Goal: Book appointment/travel/reservation

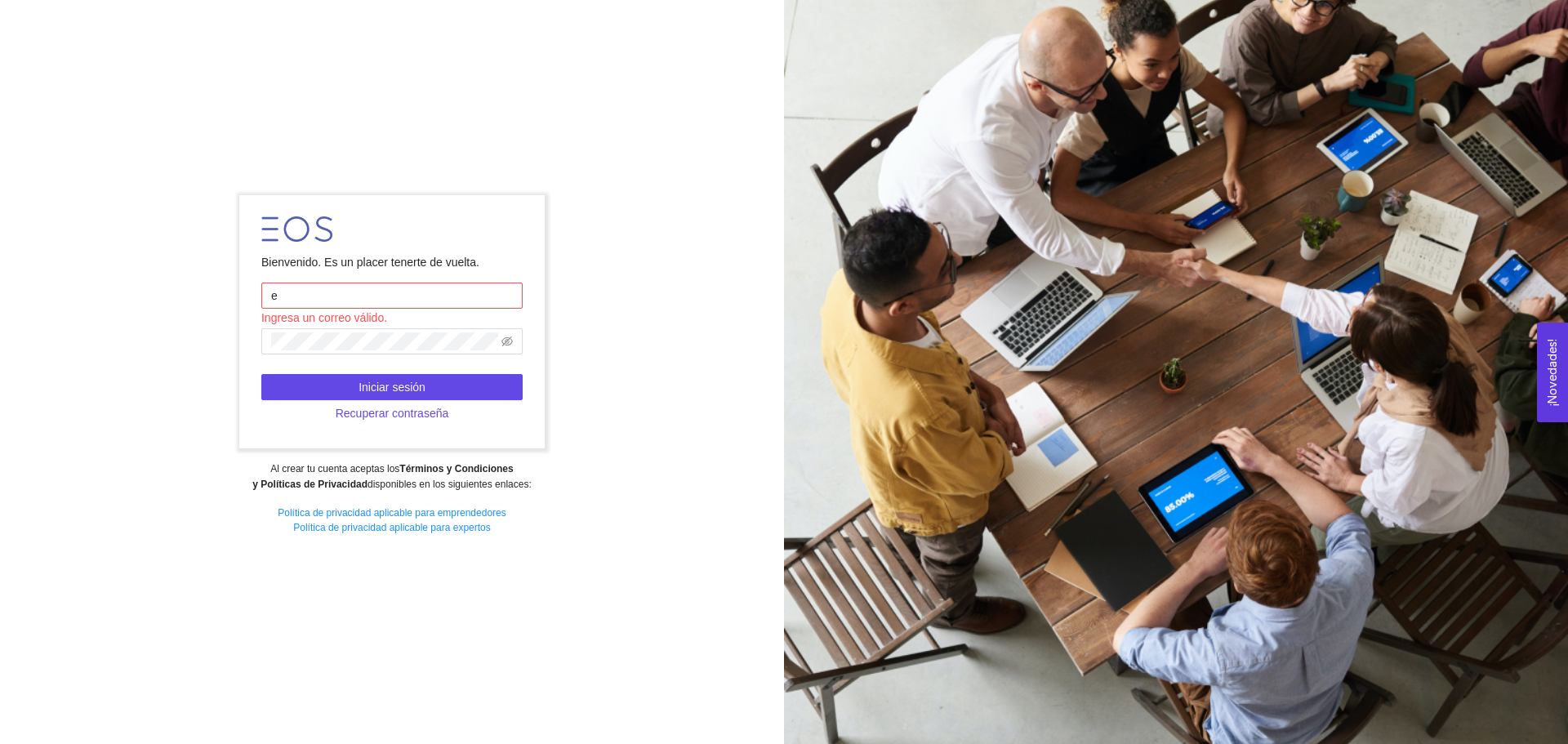
type input "[EMAIL_ADDRESS][DOMAIN_NAME]"
click at [506, 337] on icon "eye-invisible" at bounding box center [507, 342] width 11 height 11
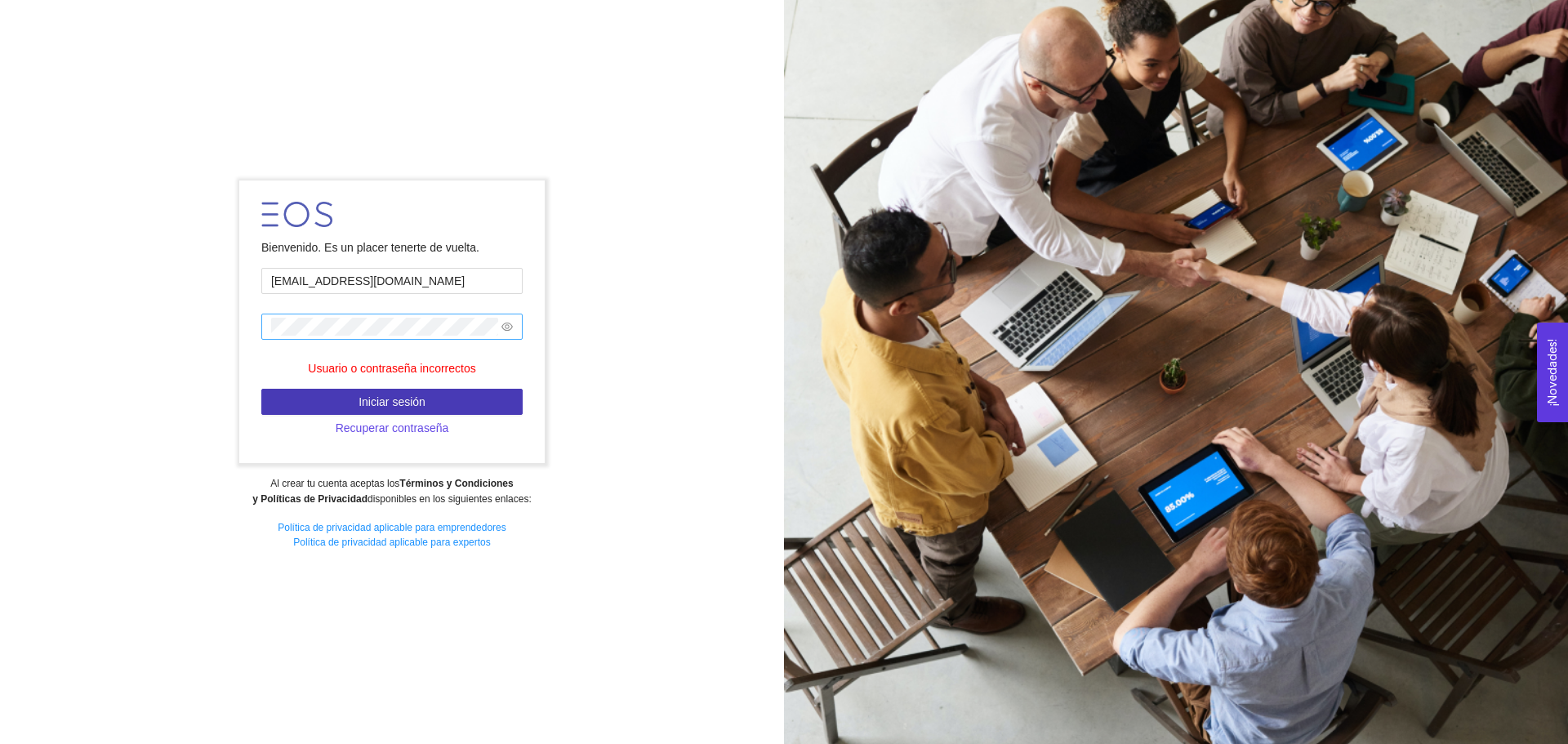
click at [425, 399] on button "Iniciar sesión" at bounding box center [392, 402] width 261 height 26
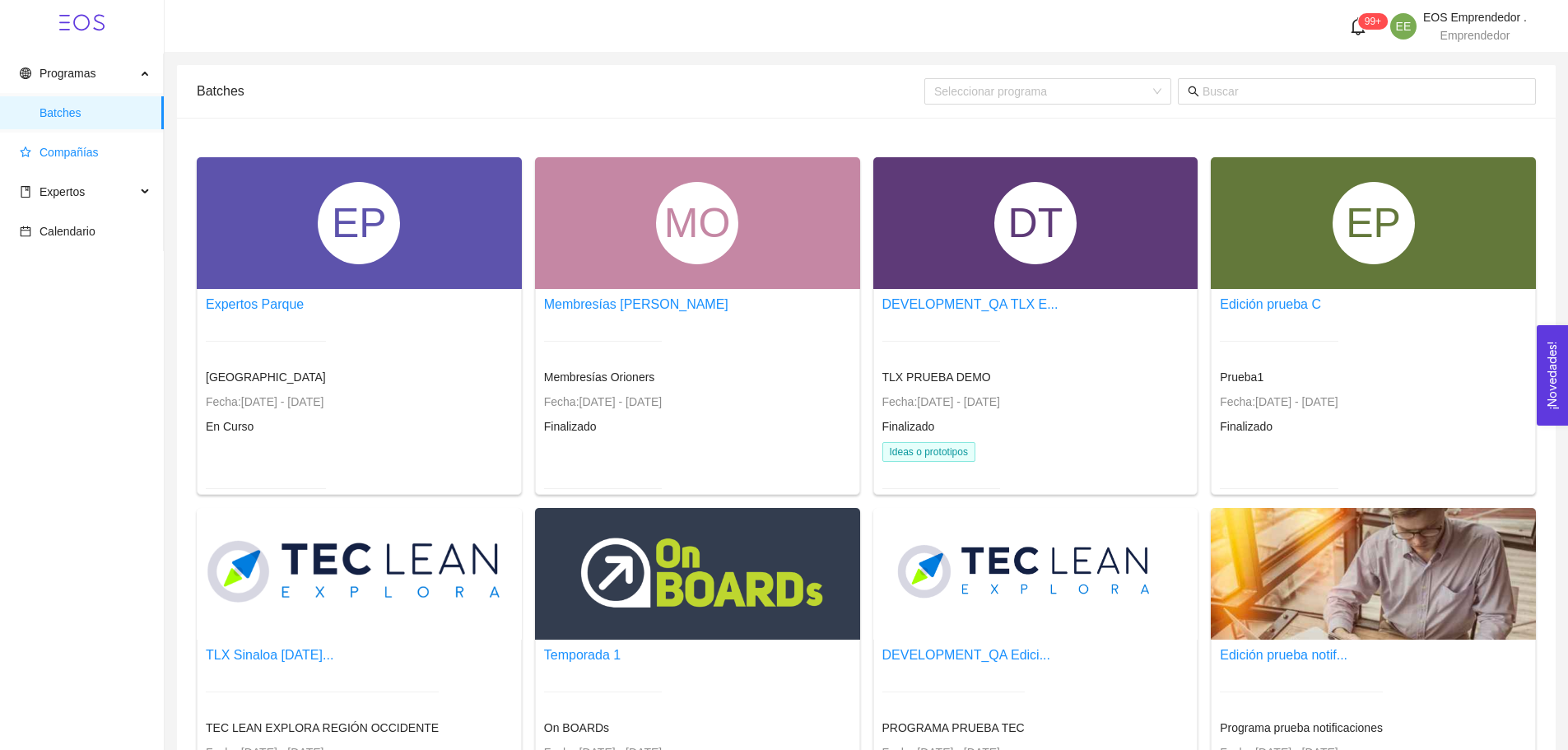
click at [63, 162] on span "Compañías" at bounding box center [85, 152] width 131 height 33
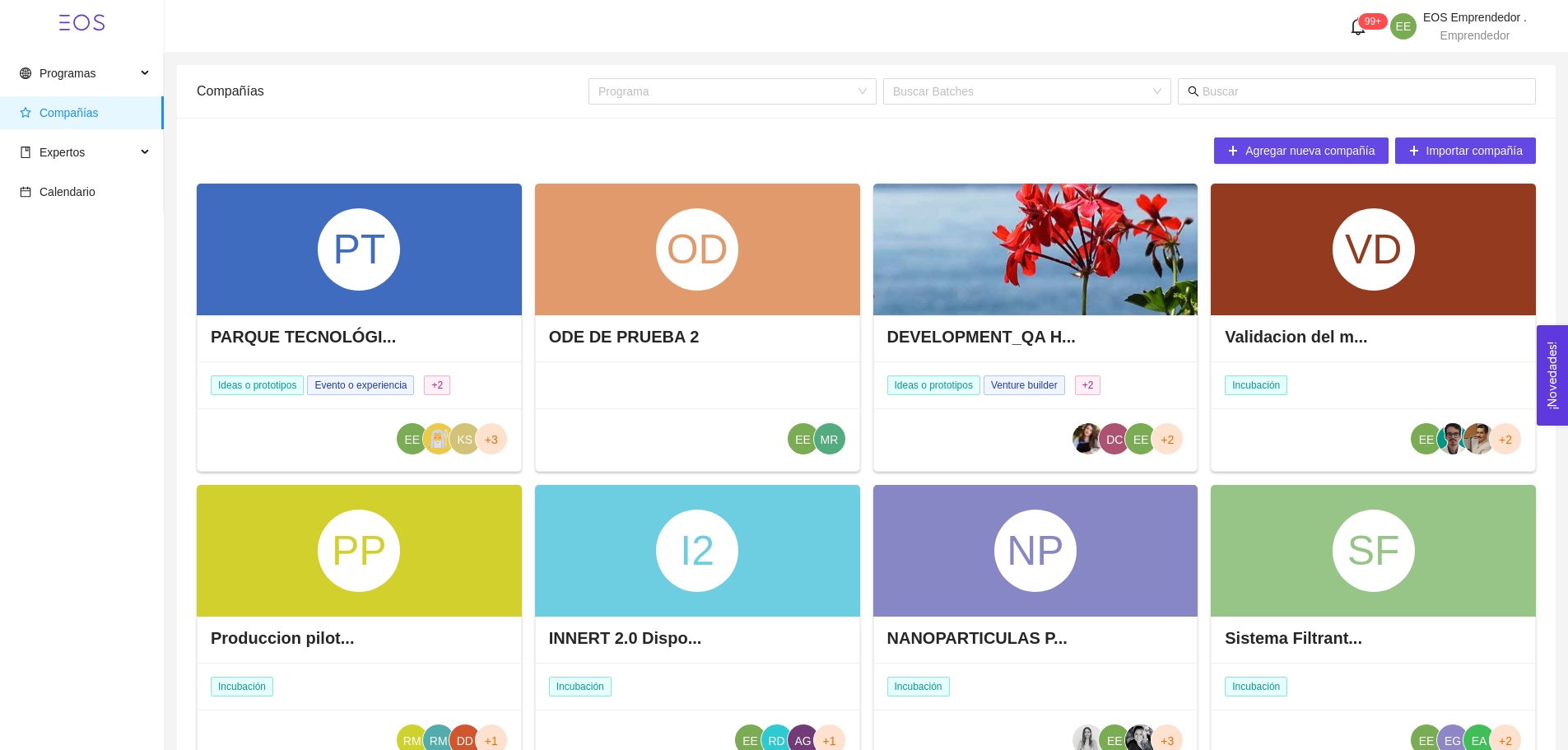
click at [63, 162] on span "Expertos" at bounding box center [77, 152] width 116 height 33
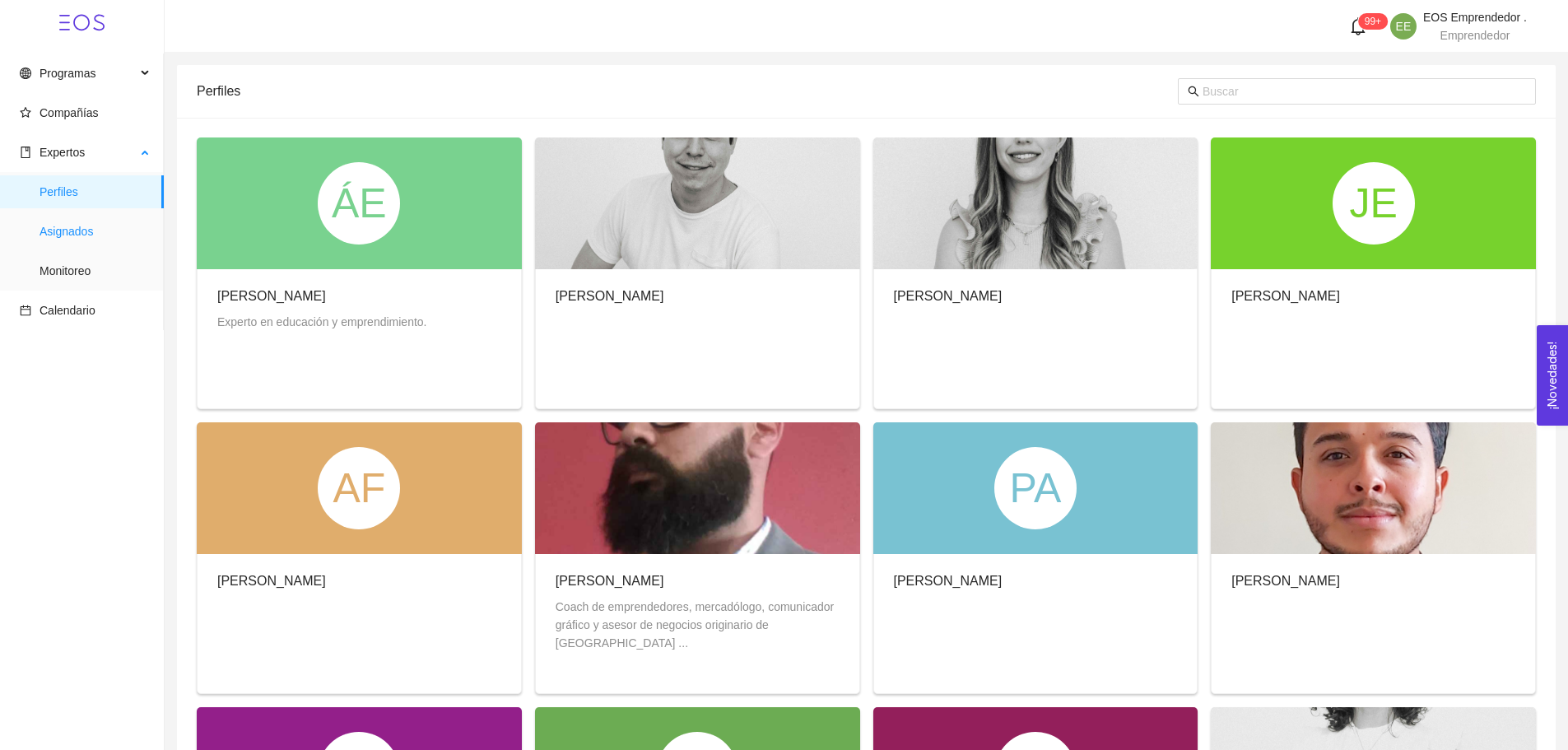
click at [81, 232] on span "Asignados" at bounding box center [94, 231] width 111 height 33
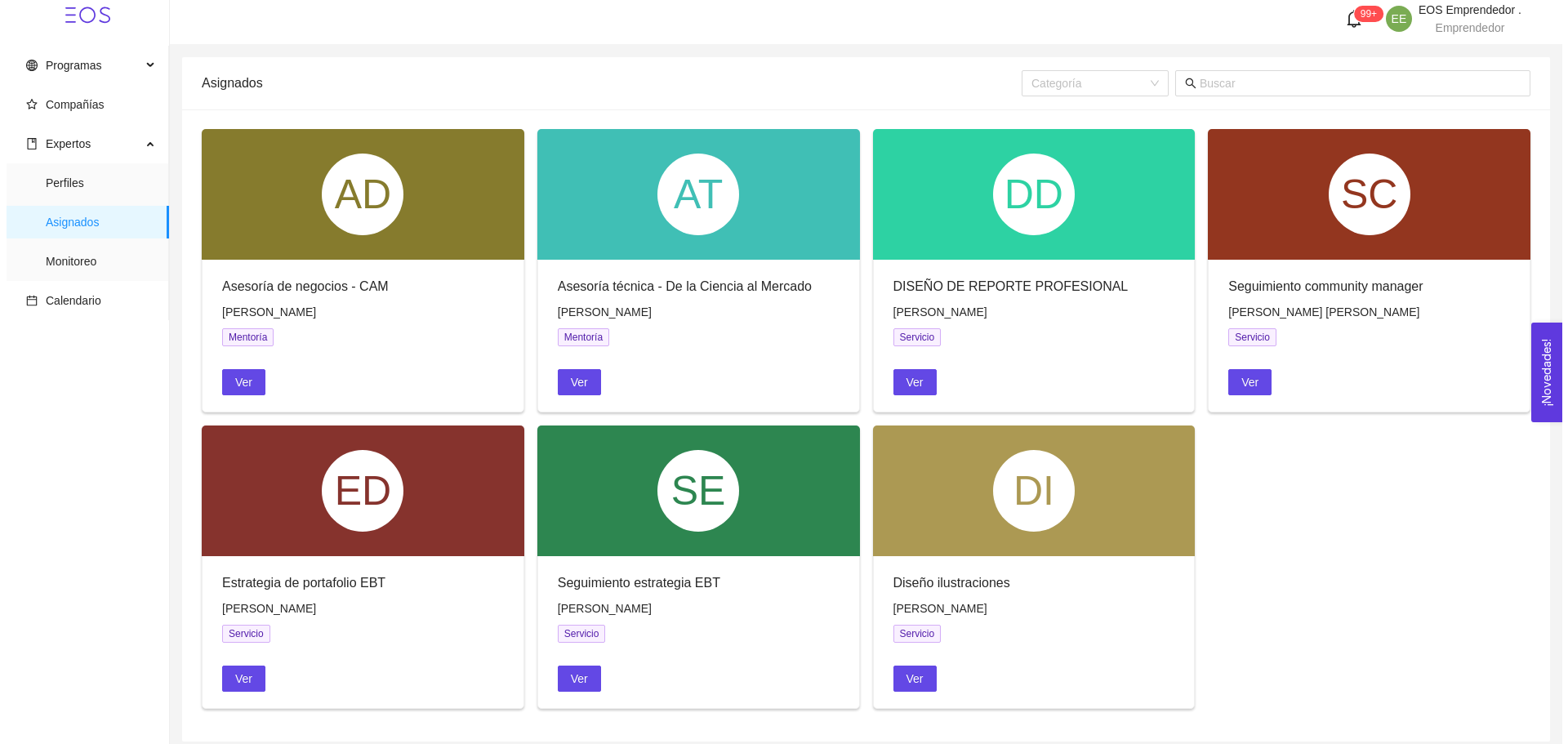
scroll to position [9, 0]
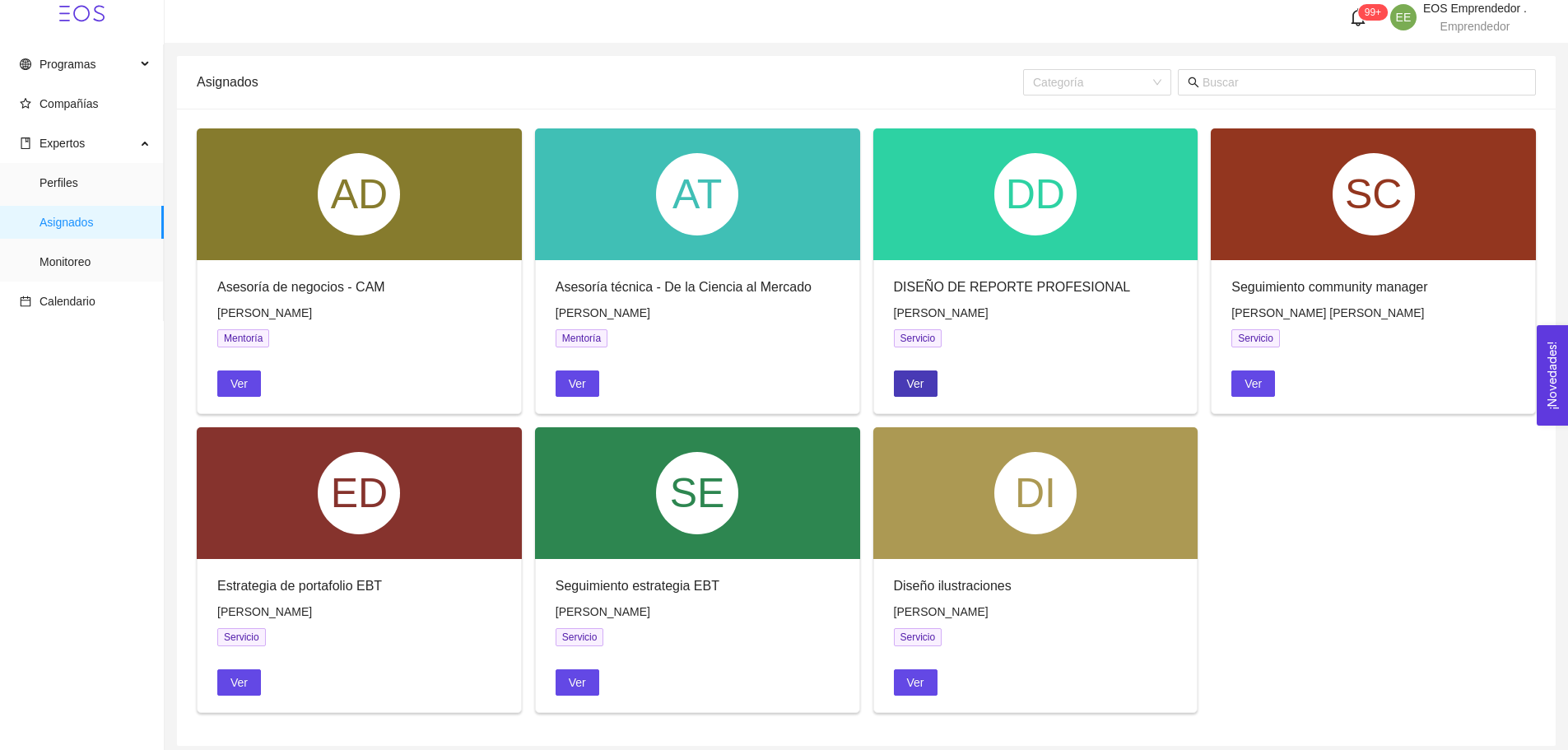
click at [912, 392] on span "Ver" at bounding box center [916, 382] width 18 height 18
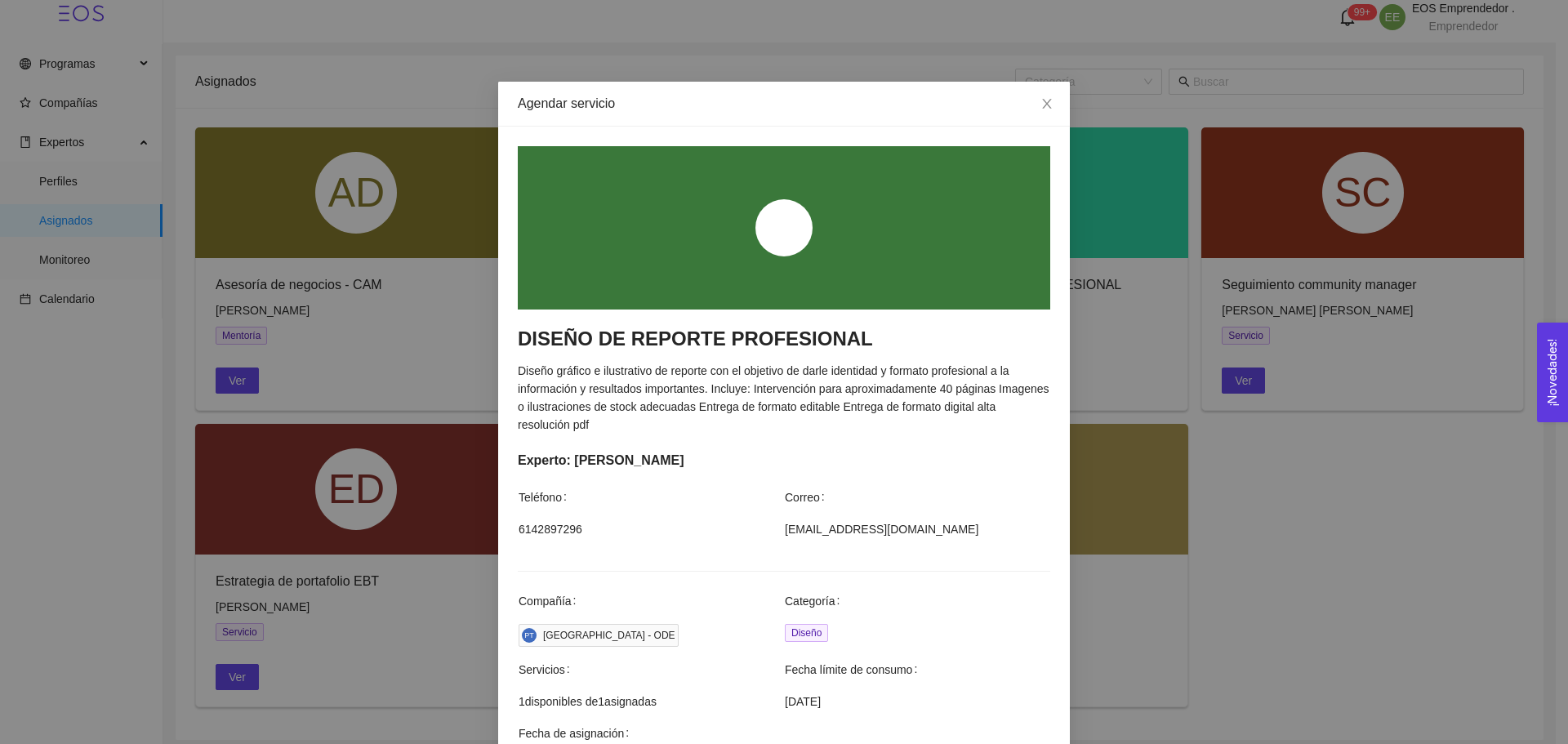
scroll to position [441, 0]
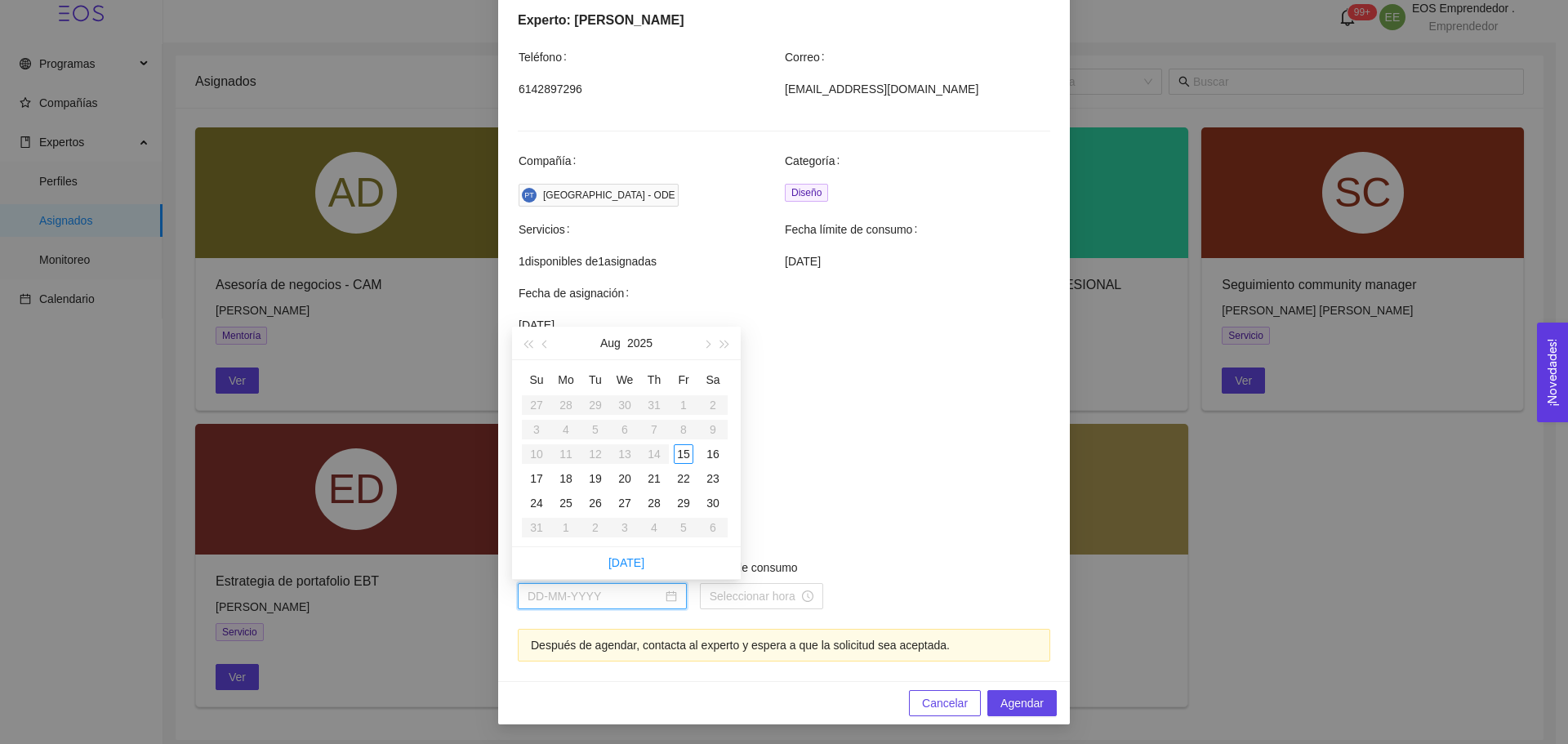
click at [607, 592] on input "Fecha de consumo" at bounding box center [595, 595] width 135 height 18
type input "[DATE]"
click at [682, 456] on div "15" at bounding box center [683, 453] width 19 height 19
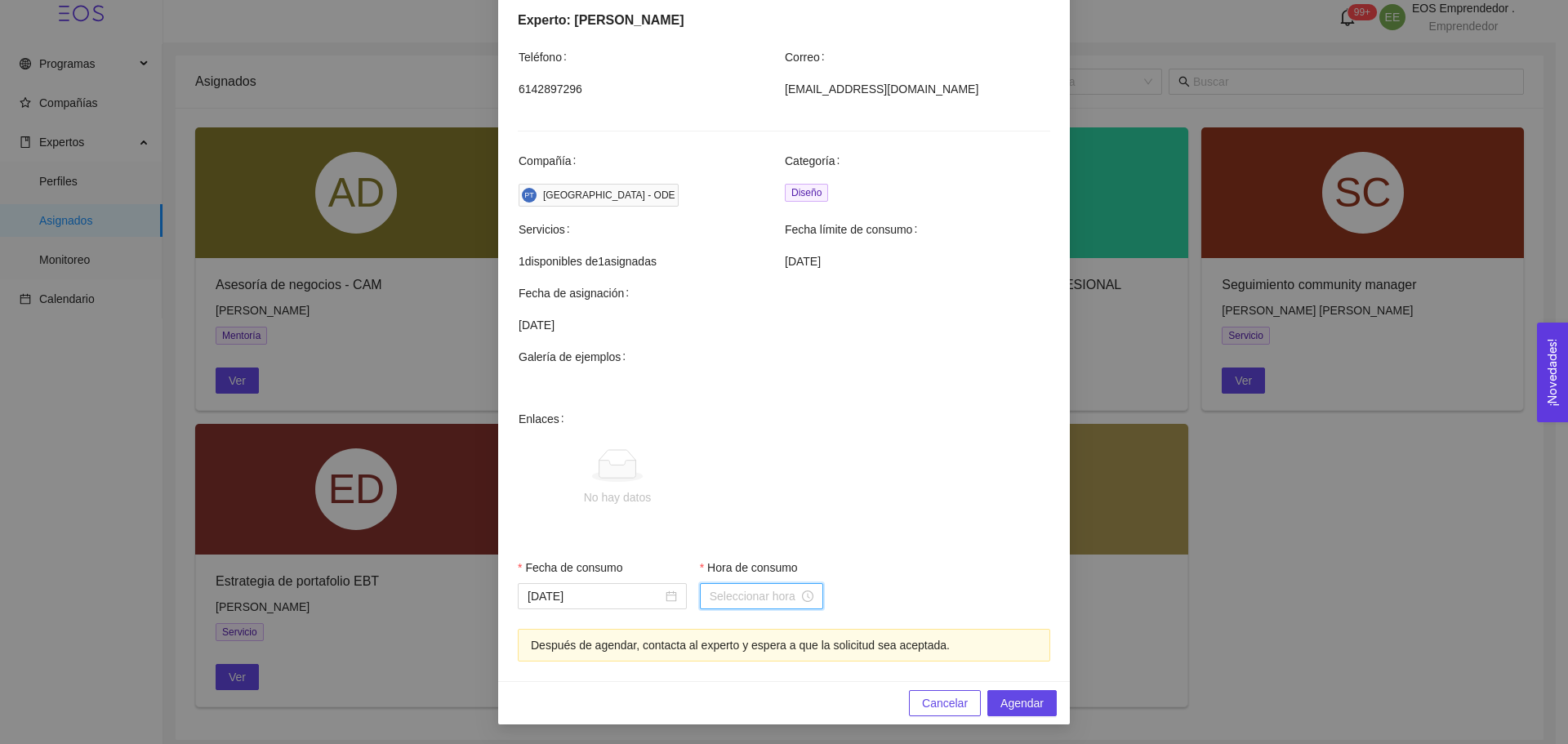
click at [715, 587] on input "Hora de consumo" at bounding box center [754, 595] width 89 height 18
click at [710, 463] on div "04" at bounding box center [717, 462] width 46 height 23
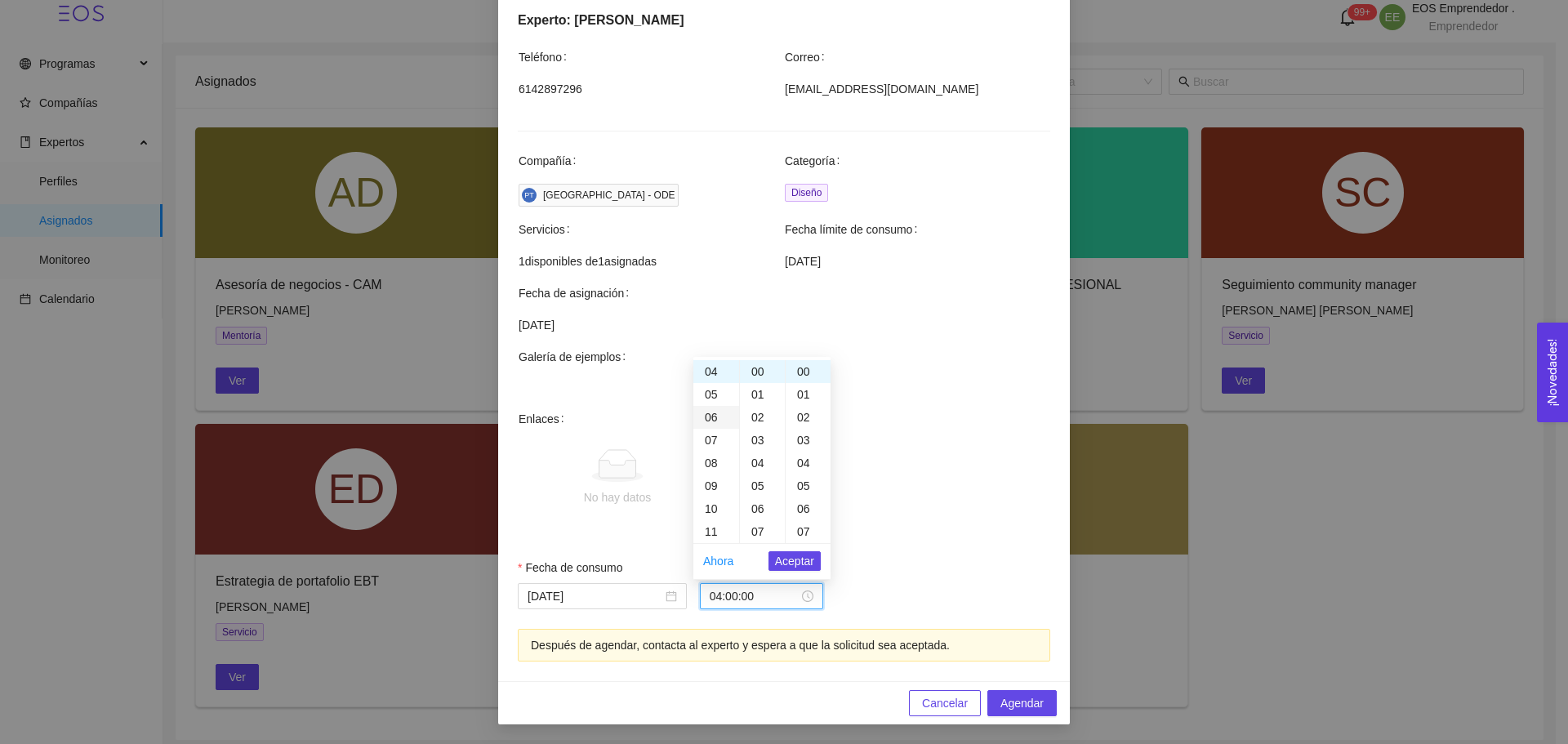
scroll to position [106, 0]
click at [717, 464] on div "09" at bounding box center [717, 471] width 46 height 23
click at [757, 463] on div "04" at bounding box center [762, 462] width 45 height 23
type input "09:04:00"
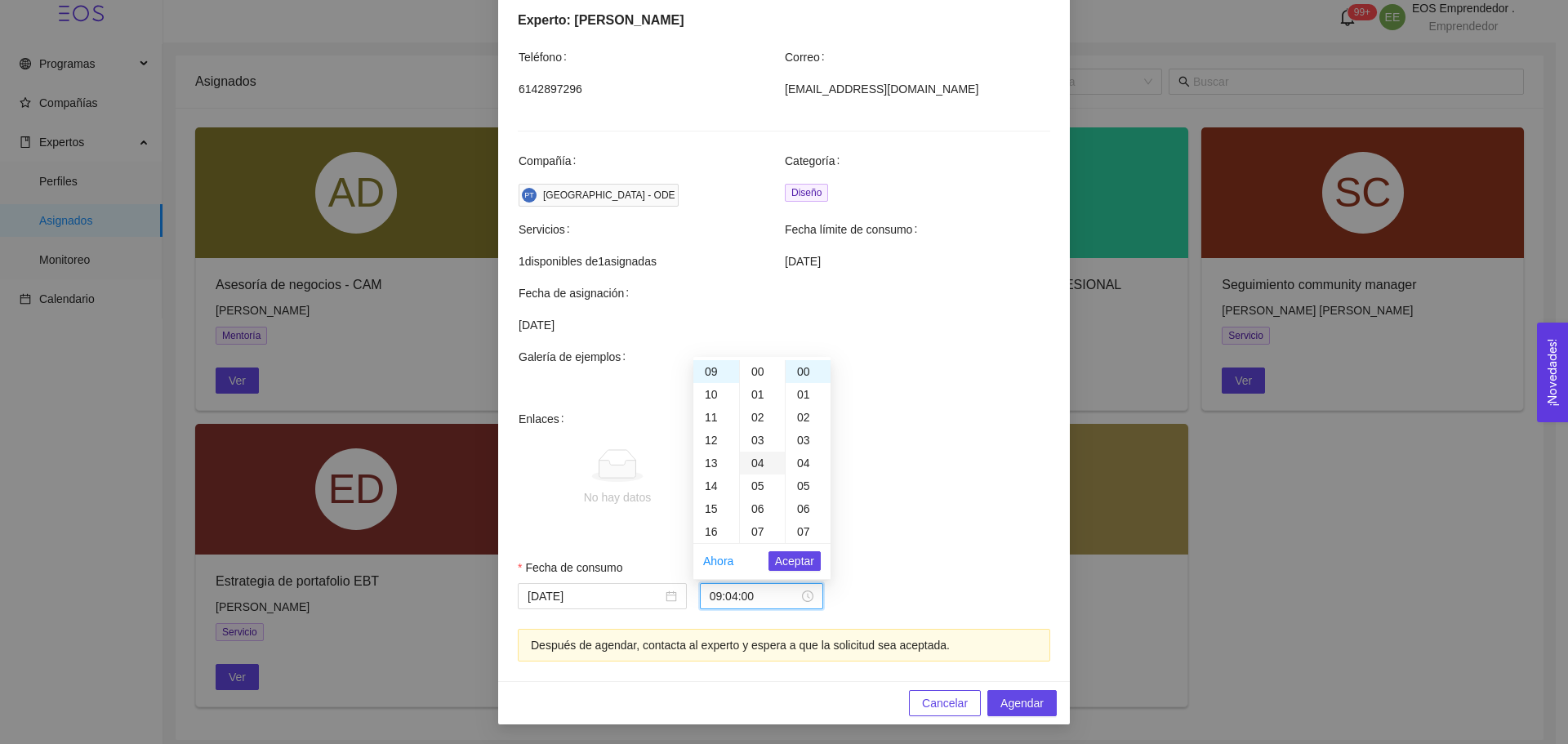
scroll to position [91, 0]
click at [791, 563] on span "Aceptar" at bounding box center [794, 560] width 39 height 18
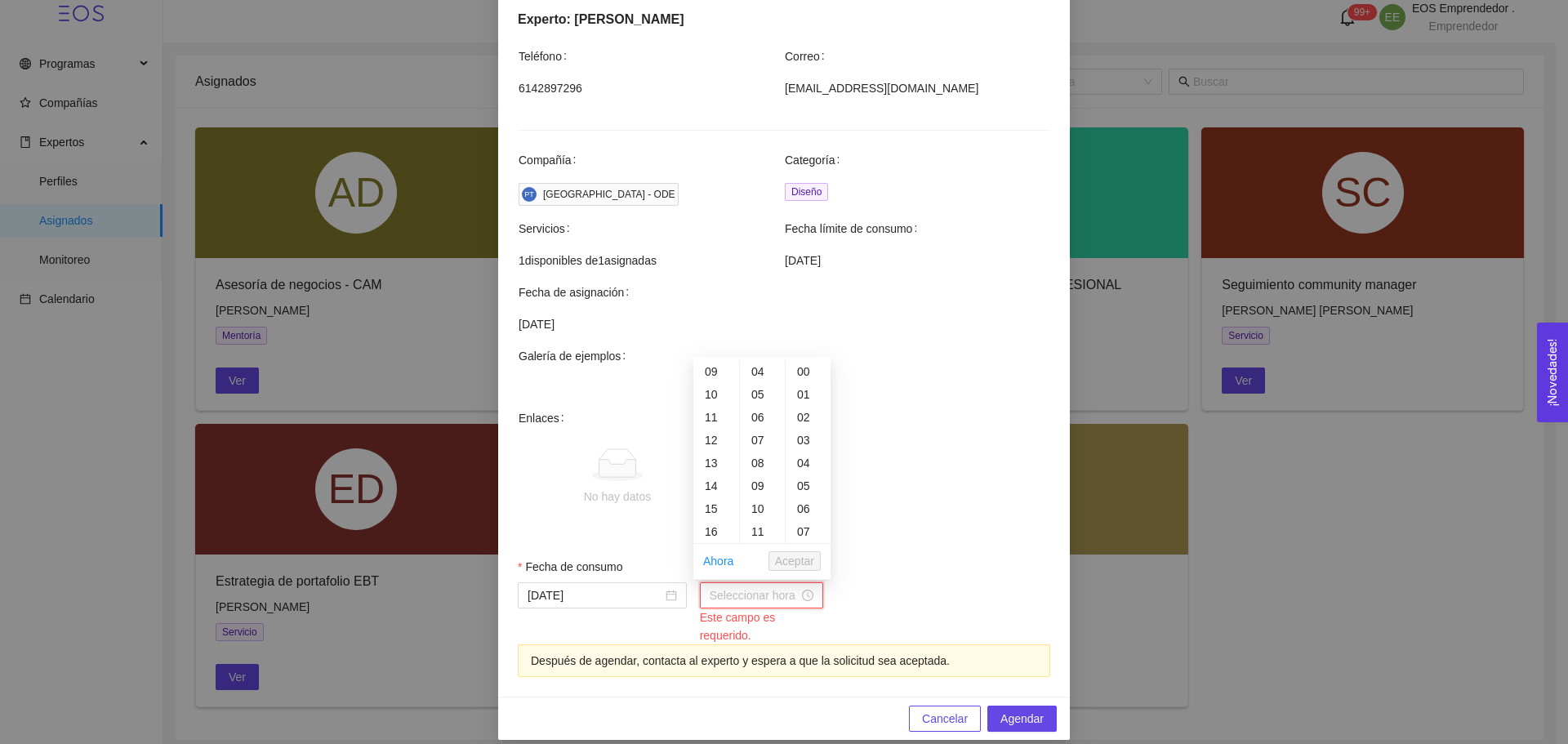
click at [752, 596] on input "Hora de consumo" at bounding box center [754, 594] width 89 height 18
click at [716, 488] on div "18" at bounding box center [717, 499] width 46 height 23
click at [711, 481] on div "17" at bounding box center [717, 487] width 46 height 23
type input "17:00:00"
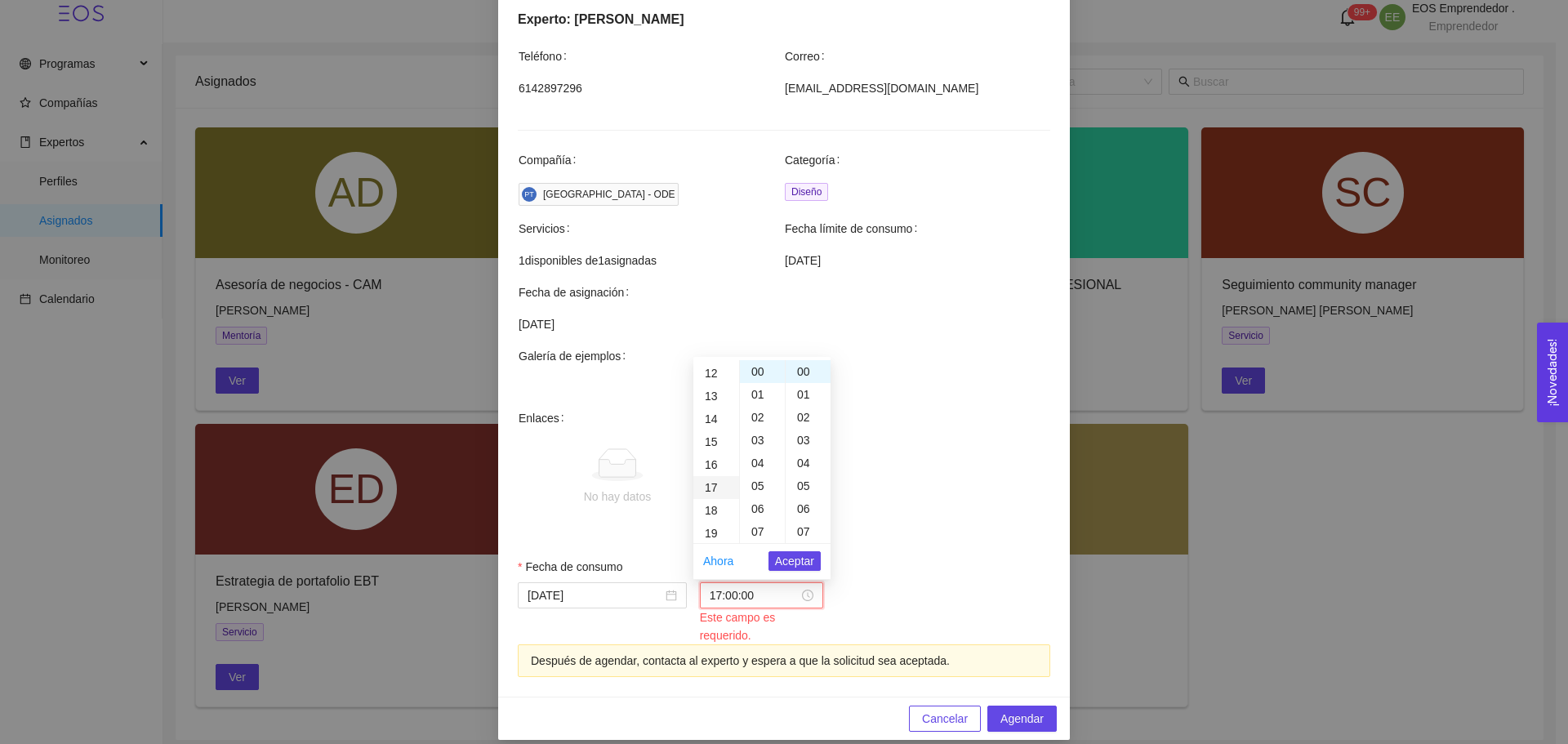
scroll to position [389, 0]
click at [790, 558] on span "Aceptar" at bounding box center [794, 560] width 39 height 18
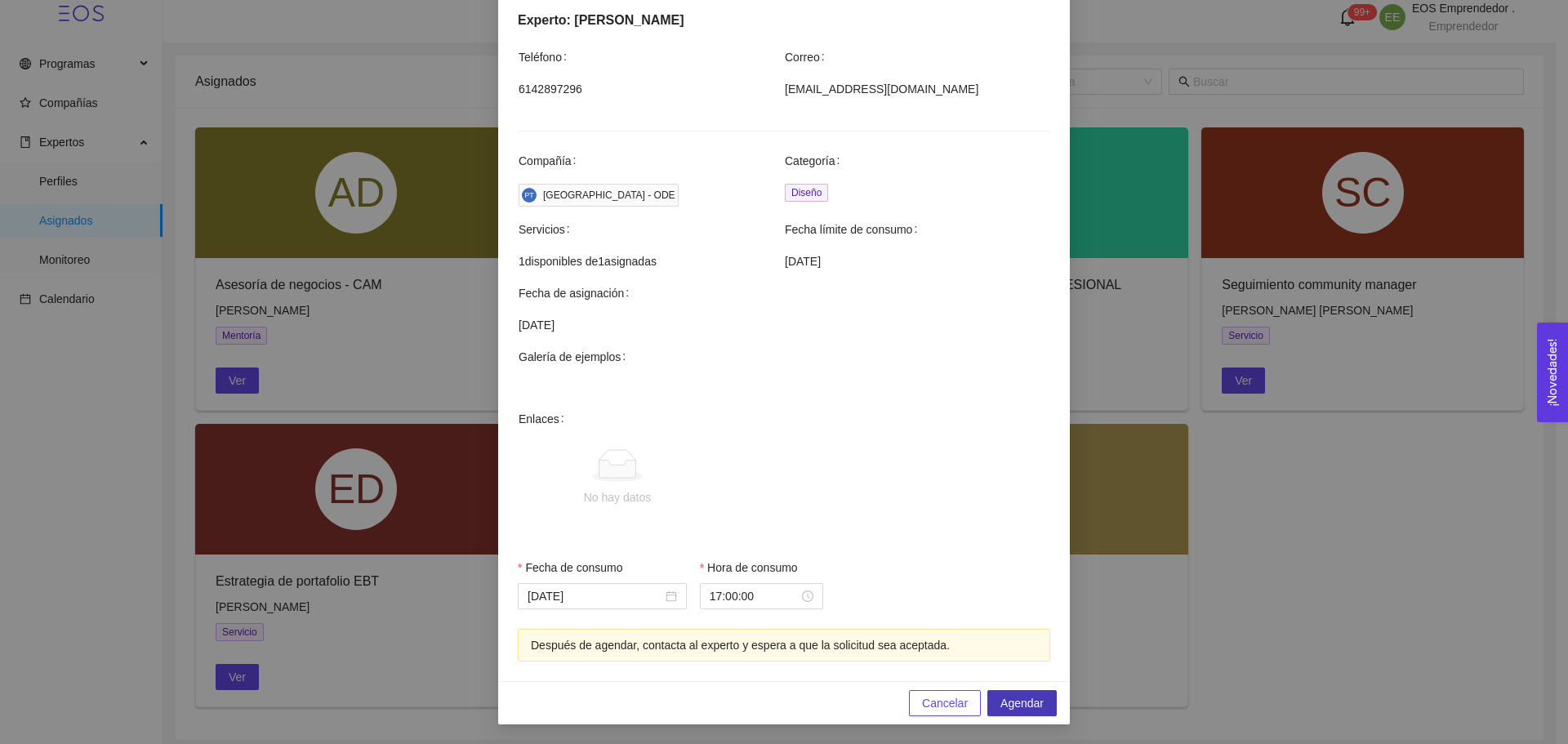
click at [1004, 696] on span "Agendar" at bounding box center [1022, 702] width 43 height 18
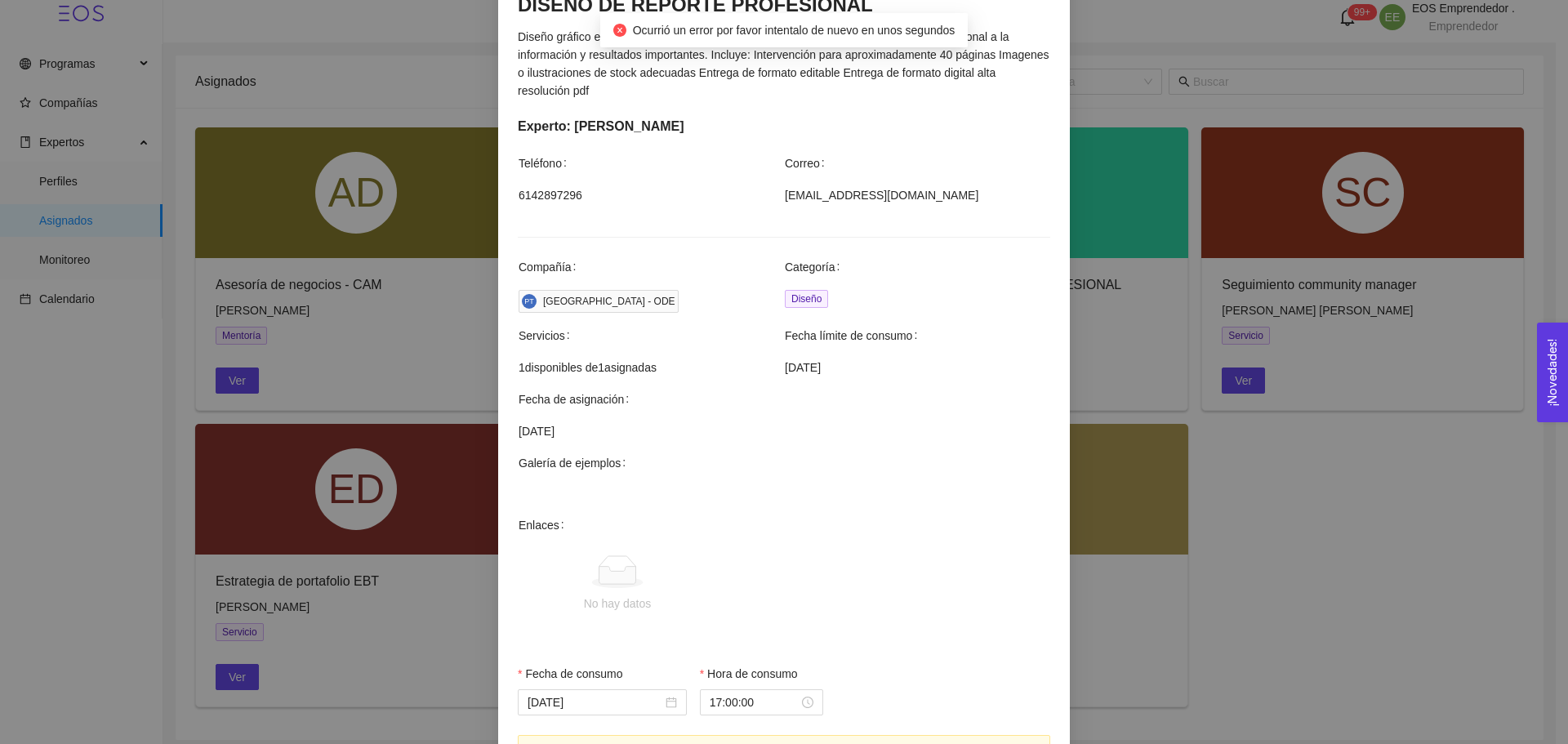
scroll to position [441, 0]
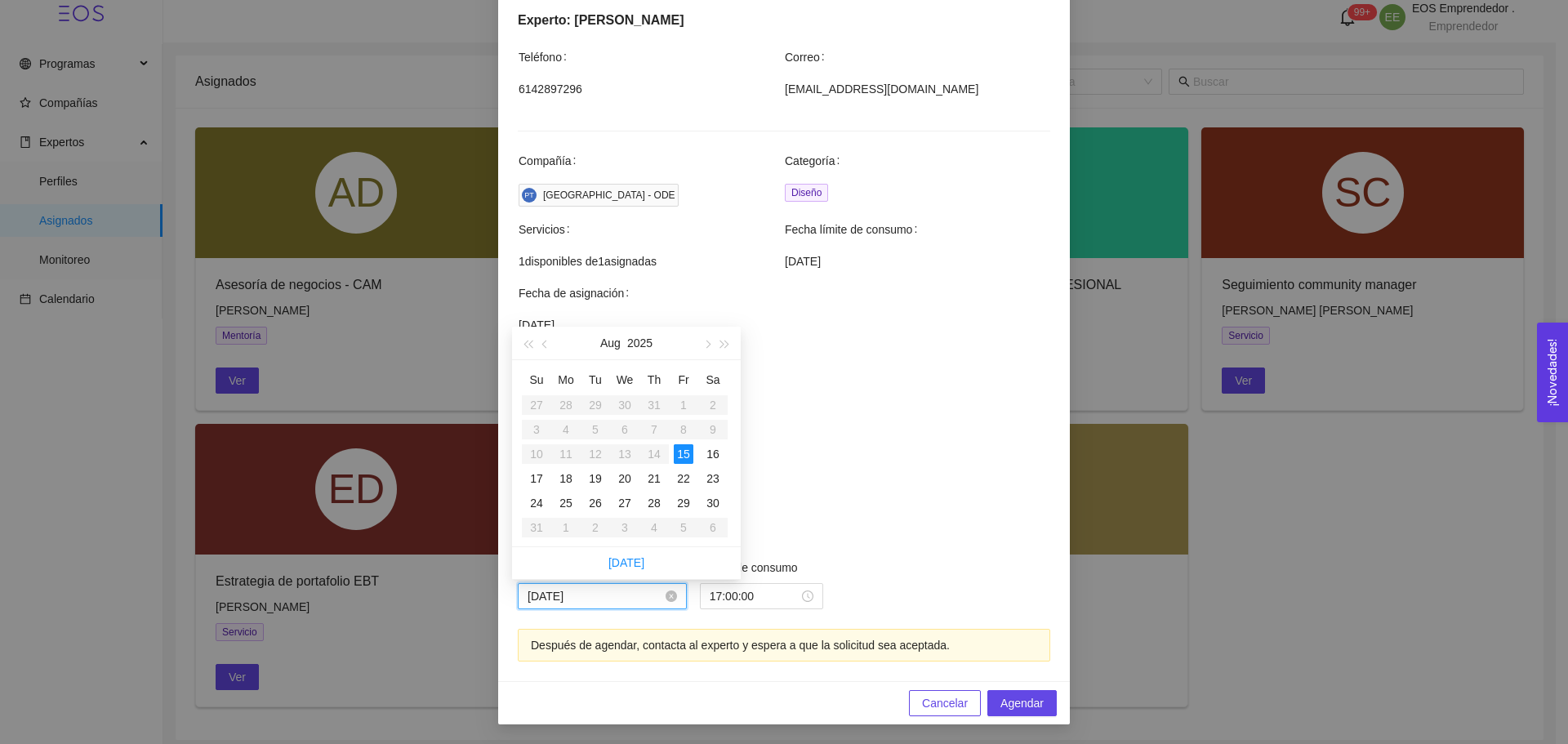
click at [629, 593] on input "[DATE]" at bounding box center [595, 595] width 135 height 18
type input "[DATE]"
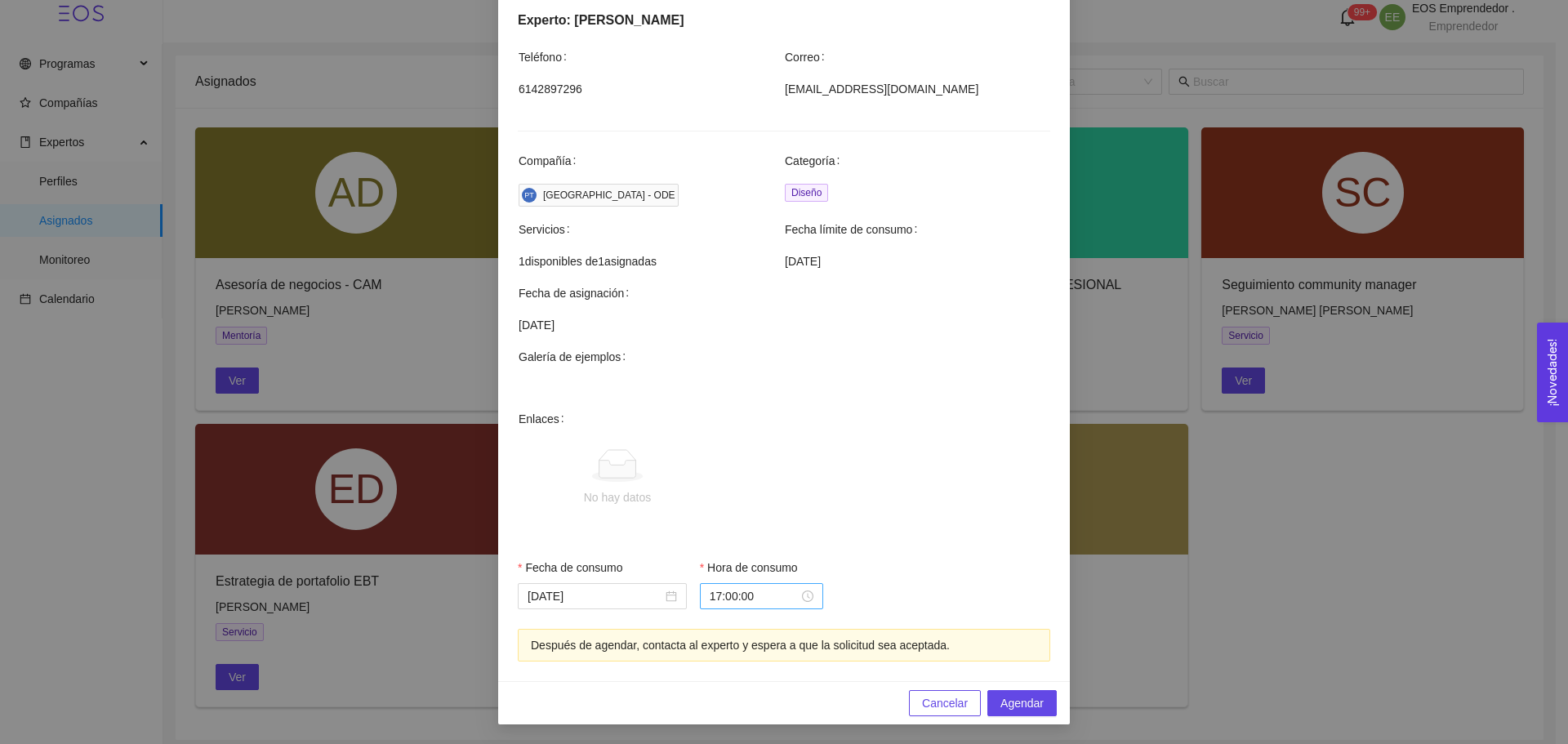
click at [756, 607] on div "17:00:00" at bounding box center [762, 596] width 124 height 26
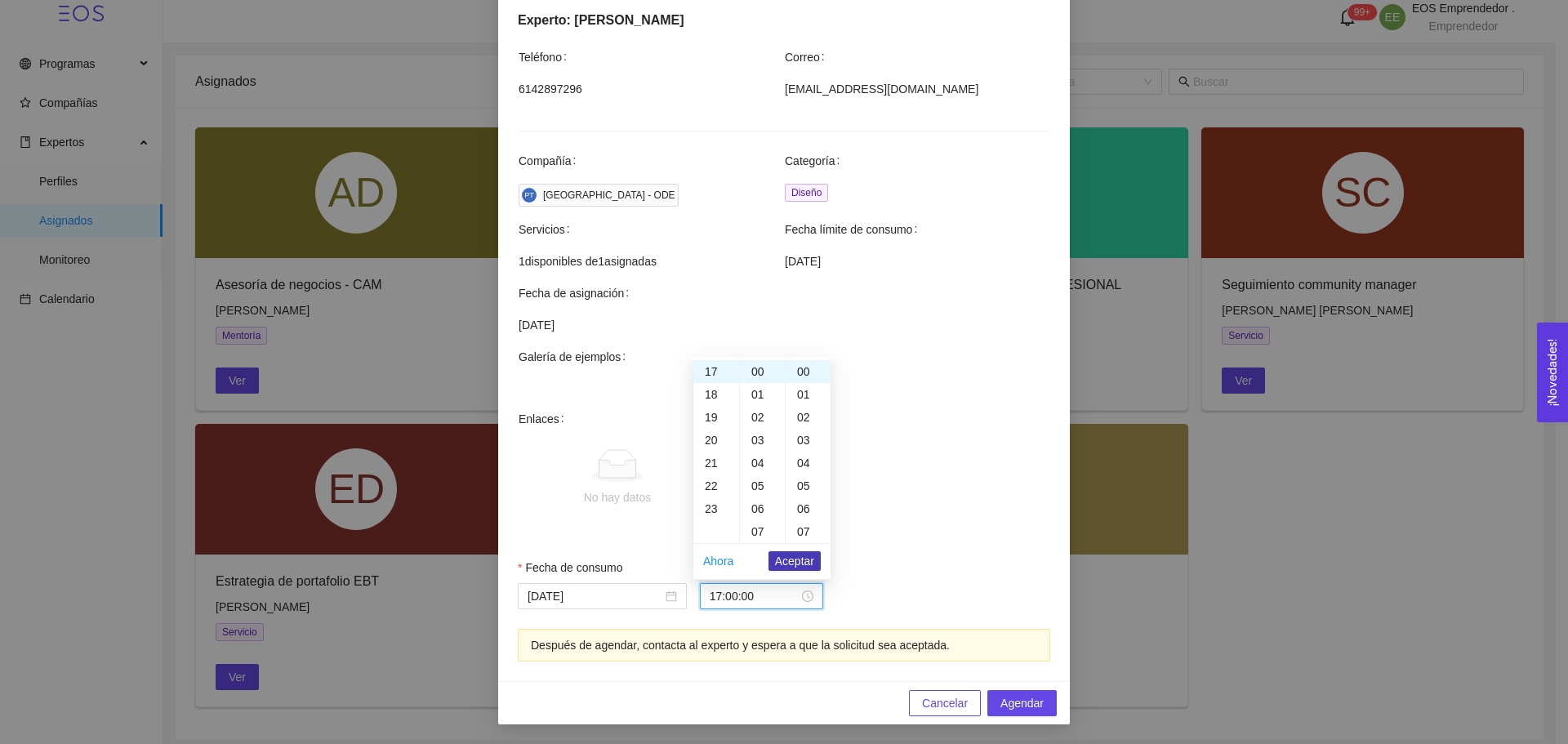
click at [781, 558] on span "Aceptar" at bounding box center [794, 560] width 39 height 18
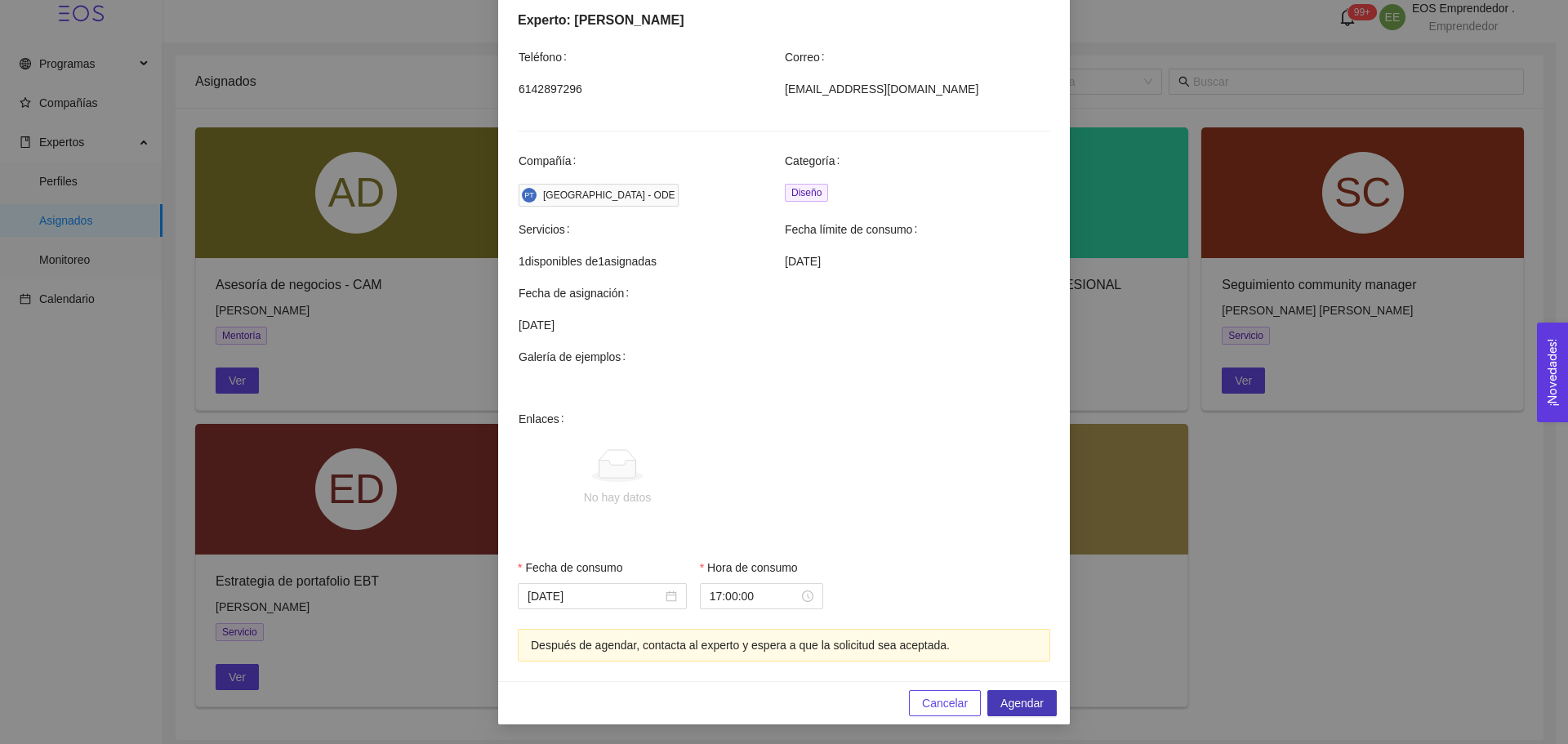
click at [1011, 704] on span "Agendar" at bounding box center [1022, 702] width 43 height 18
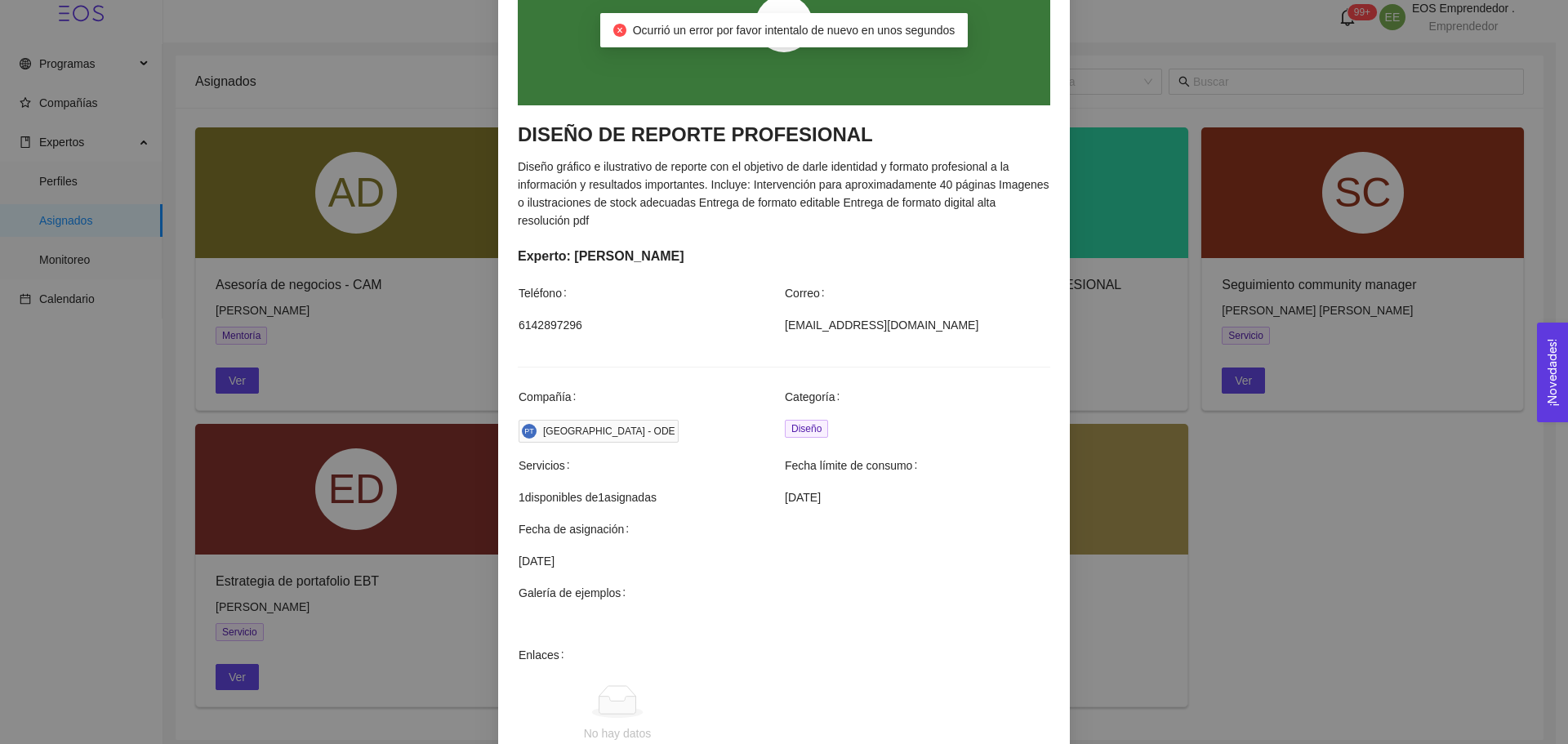
scroll to position [0, 0]
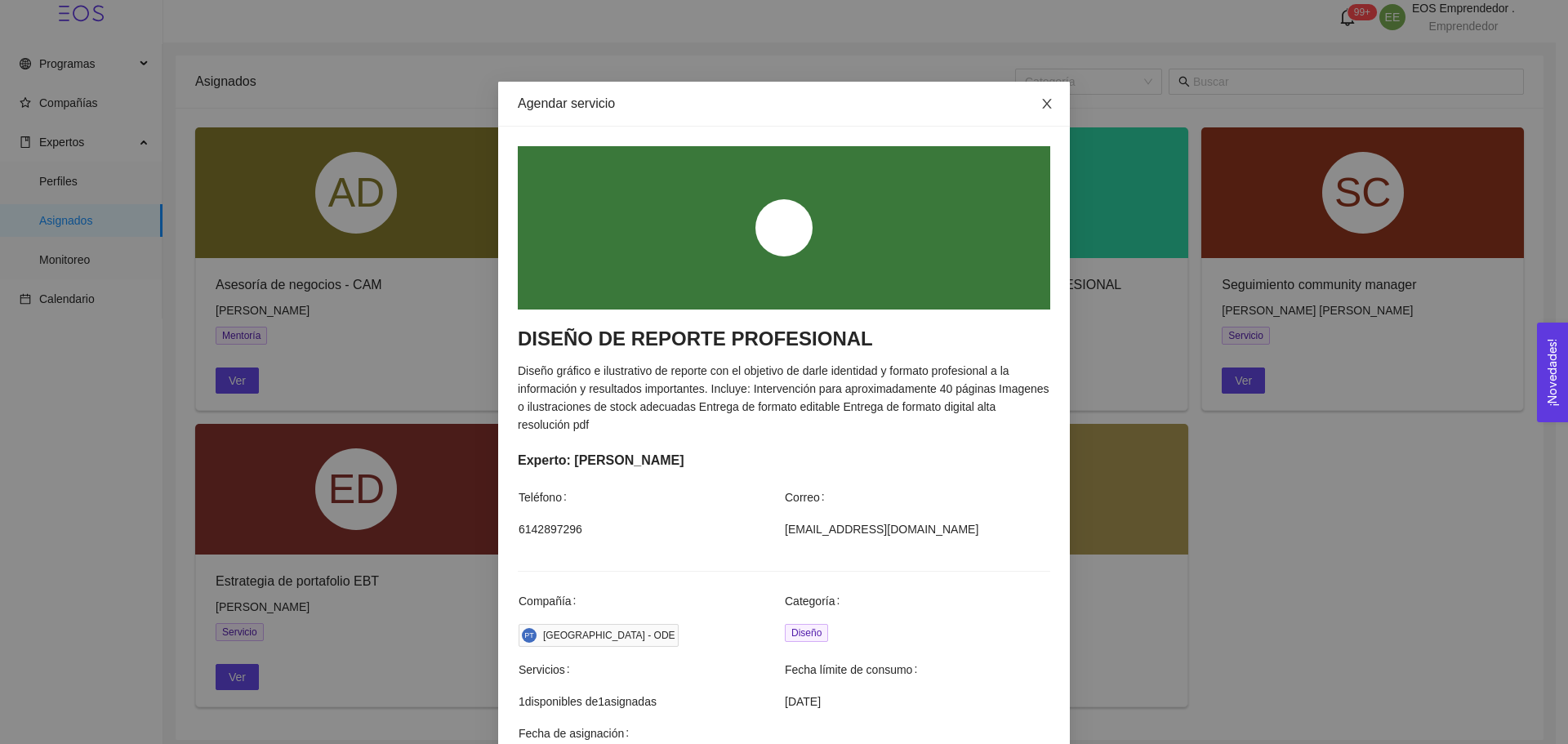
click at [1043, 104] on icon "close" at bounding box center [1047, 103] width 9 height 10
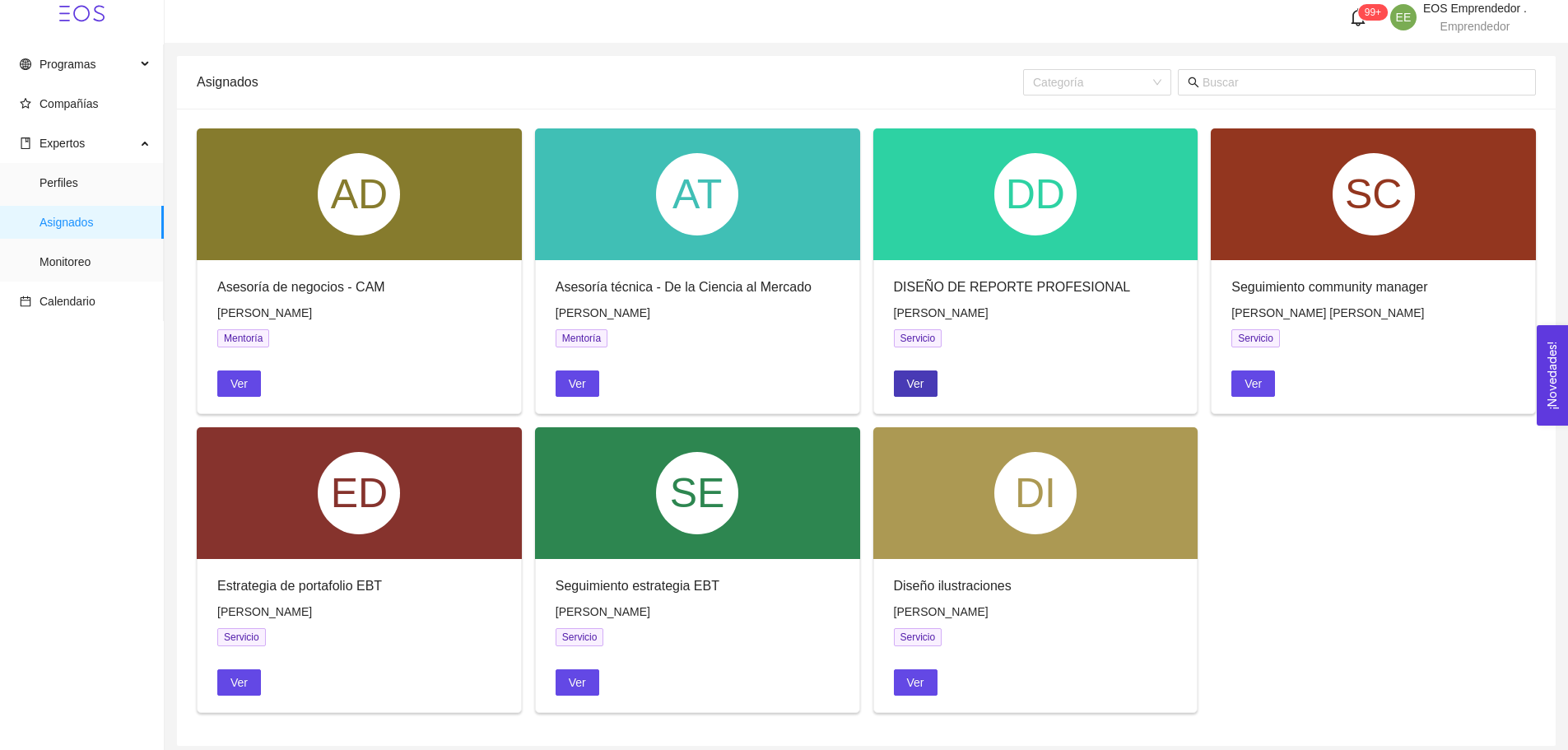
click at [903, 382] on button "Ver" at bounding box center [916, 383] width 44 height 26
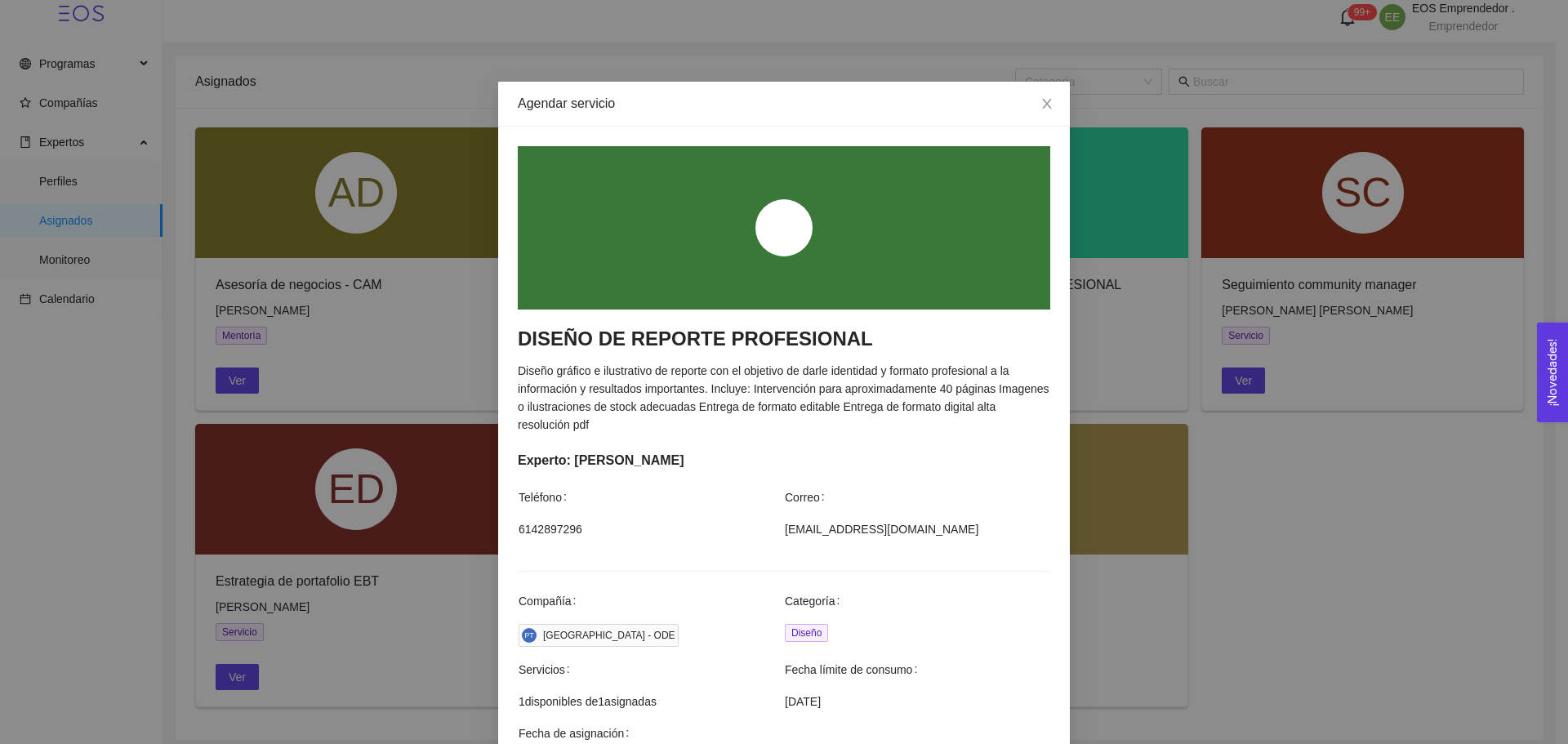
scroll to position [441, 0]
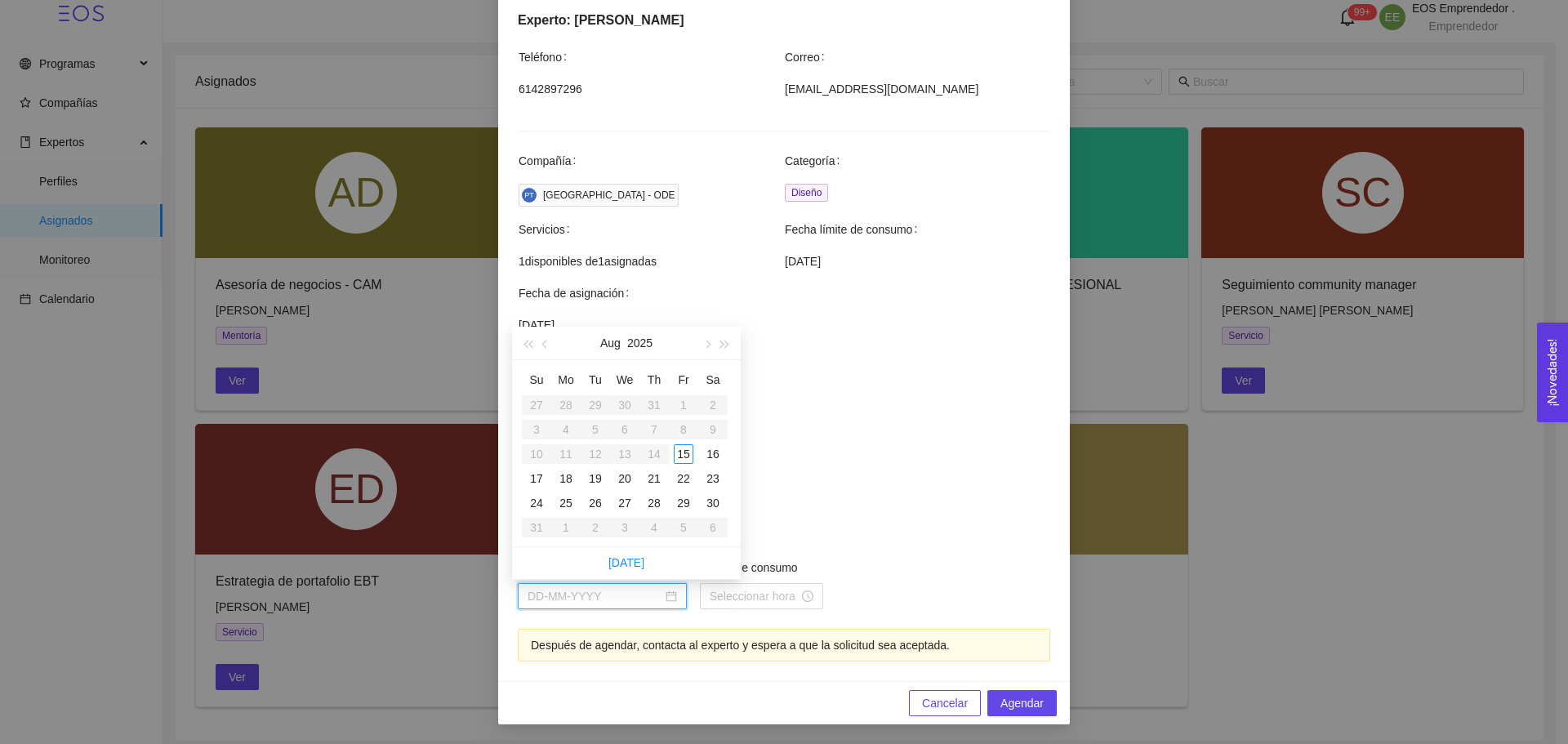
click at [596, 587] on input "Fecha de consumo" at bounding box center [595, 595] width 135 height 18
type input "[DATE]"
click at [681, 455] on div "15" at bounding box center [683, 453] width 19 height 19
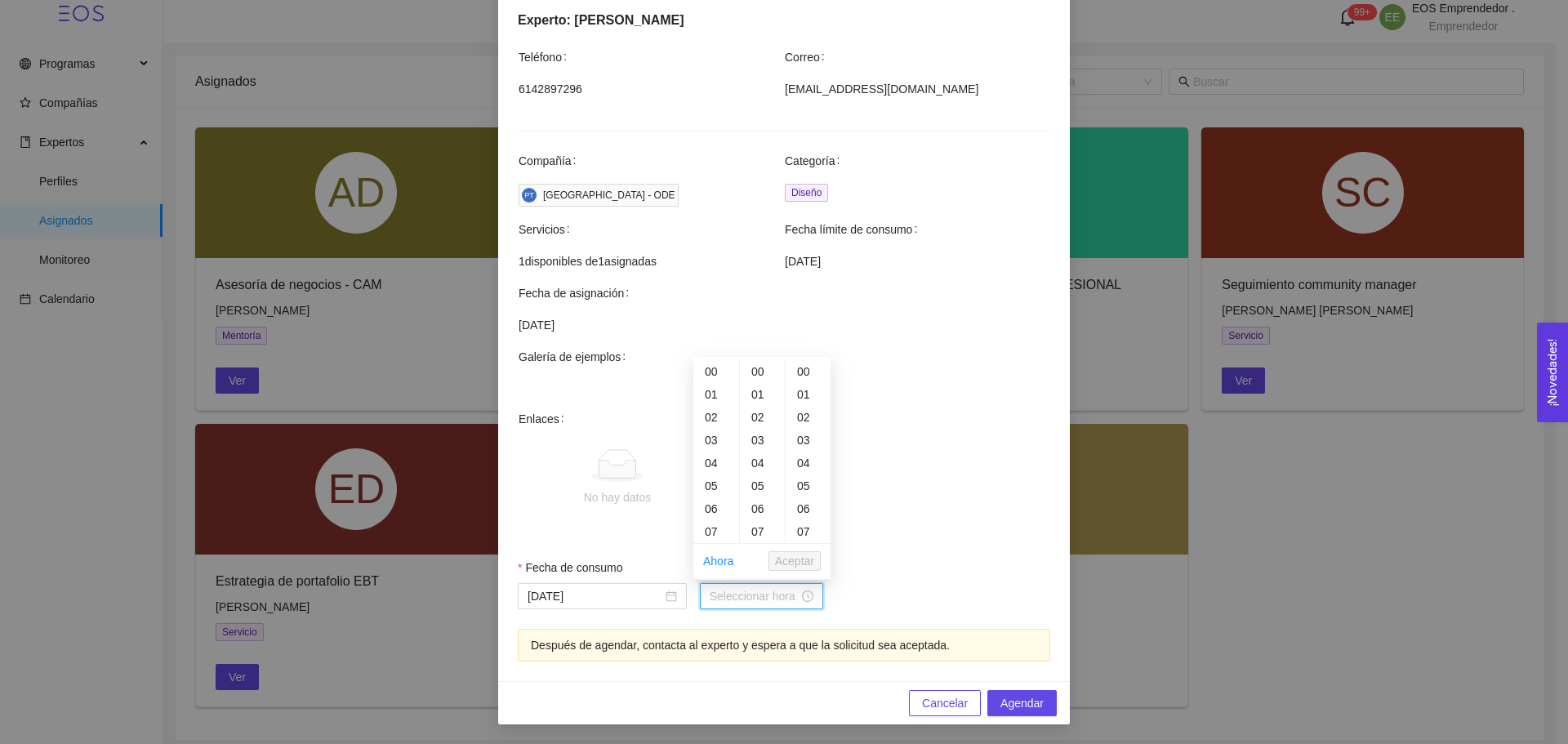
click at [721, 589] on input "Hora de consumo" at bounding box center [754, 595] width 89 height 18
click at [712, 482] on div "05" at bounding box center [717, 486] width 46 height 23
click at [713, 478] on div "17" at bounding box center [717, 480] width 46 height 23
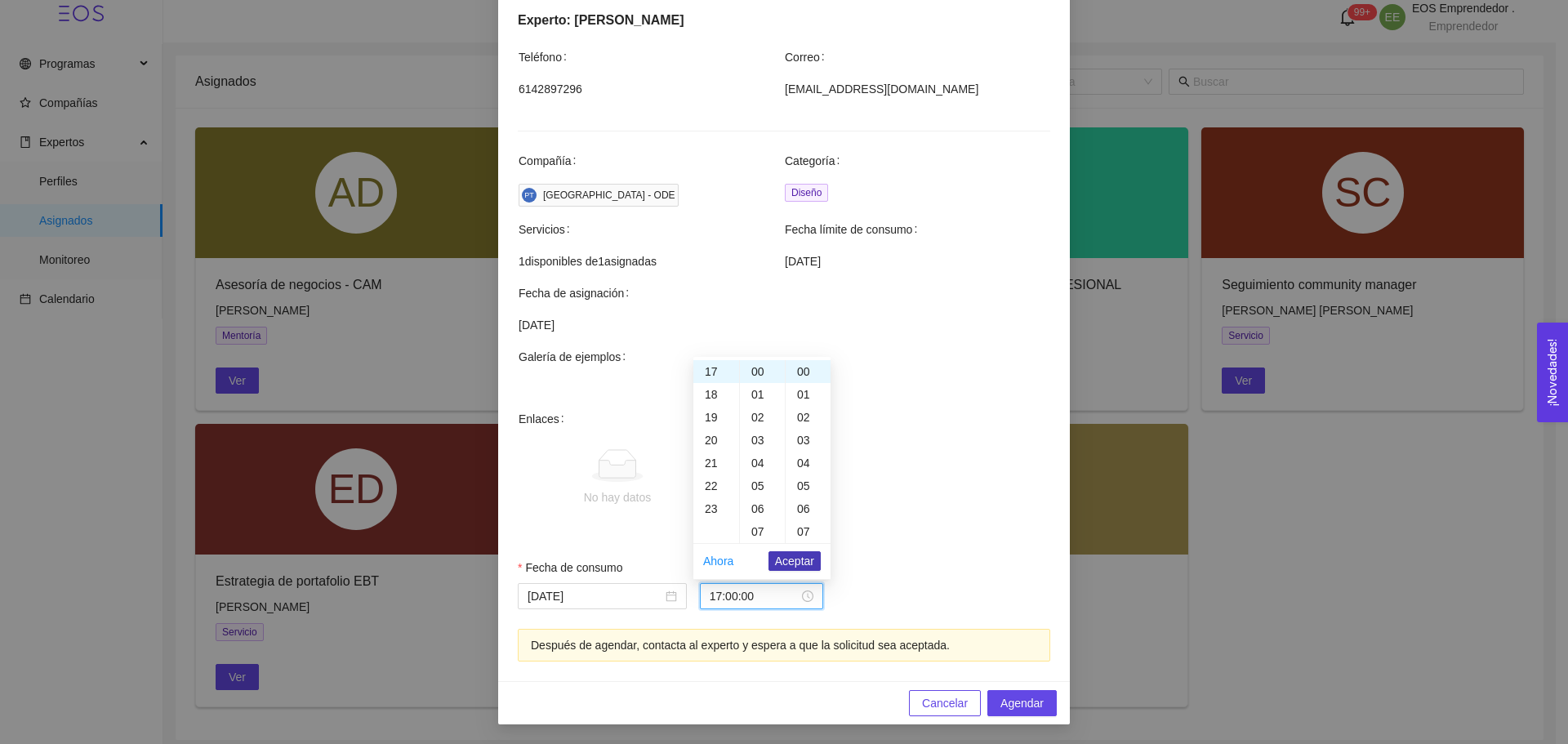
click at [798, 558] on span "Aceptar" at bounding box center [794, 560] width 39 height 18
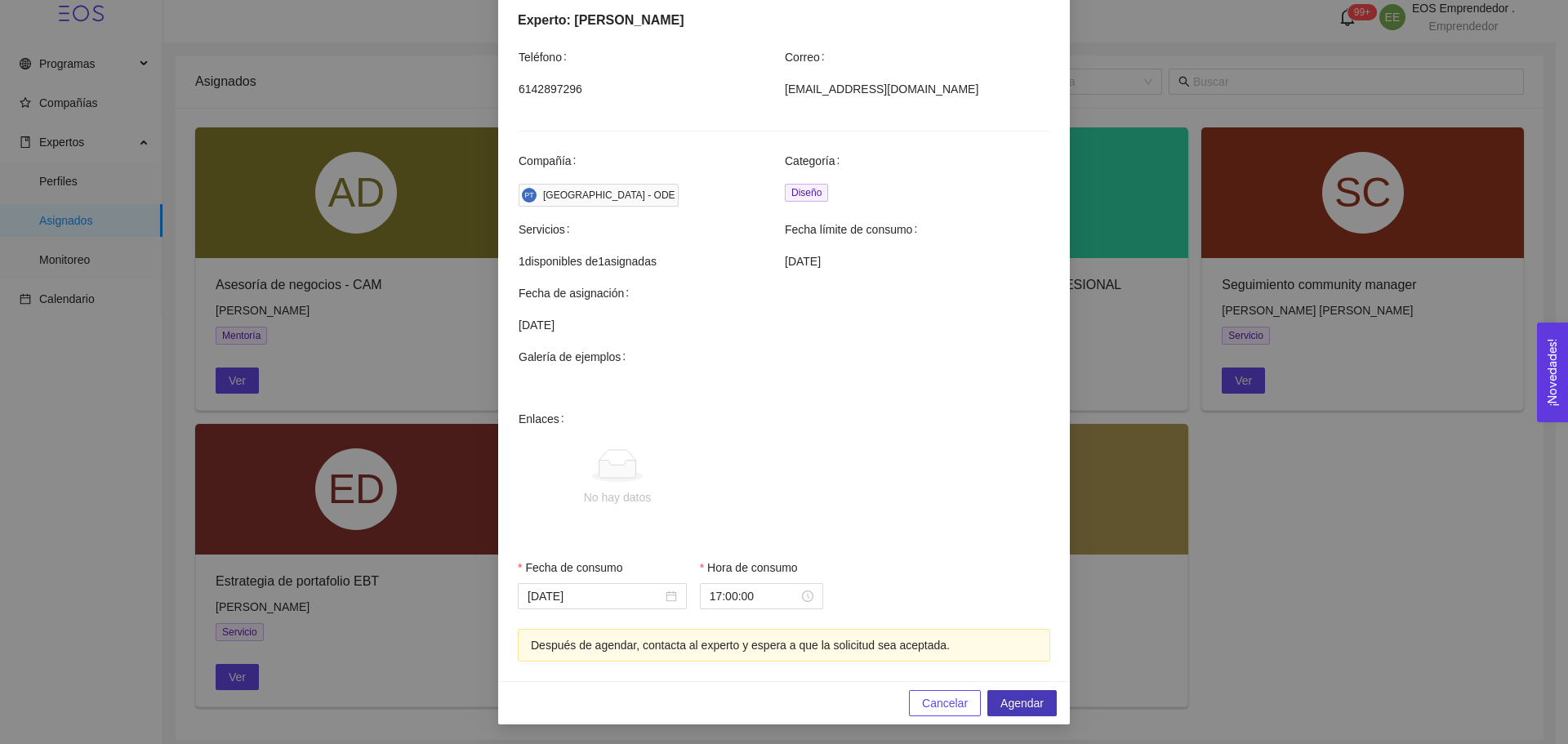
click at [1001, 696] on span "Agendar" at bounding box center [1022, 702] width 43 height 18
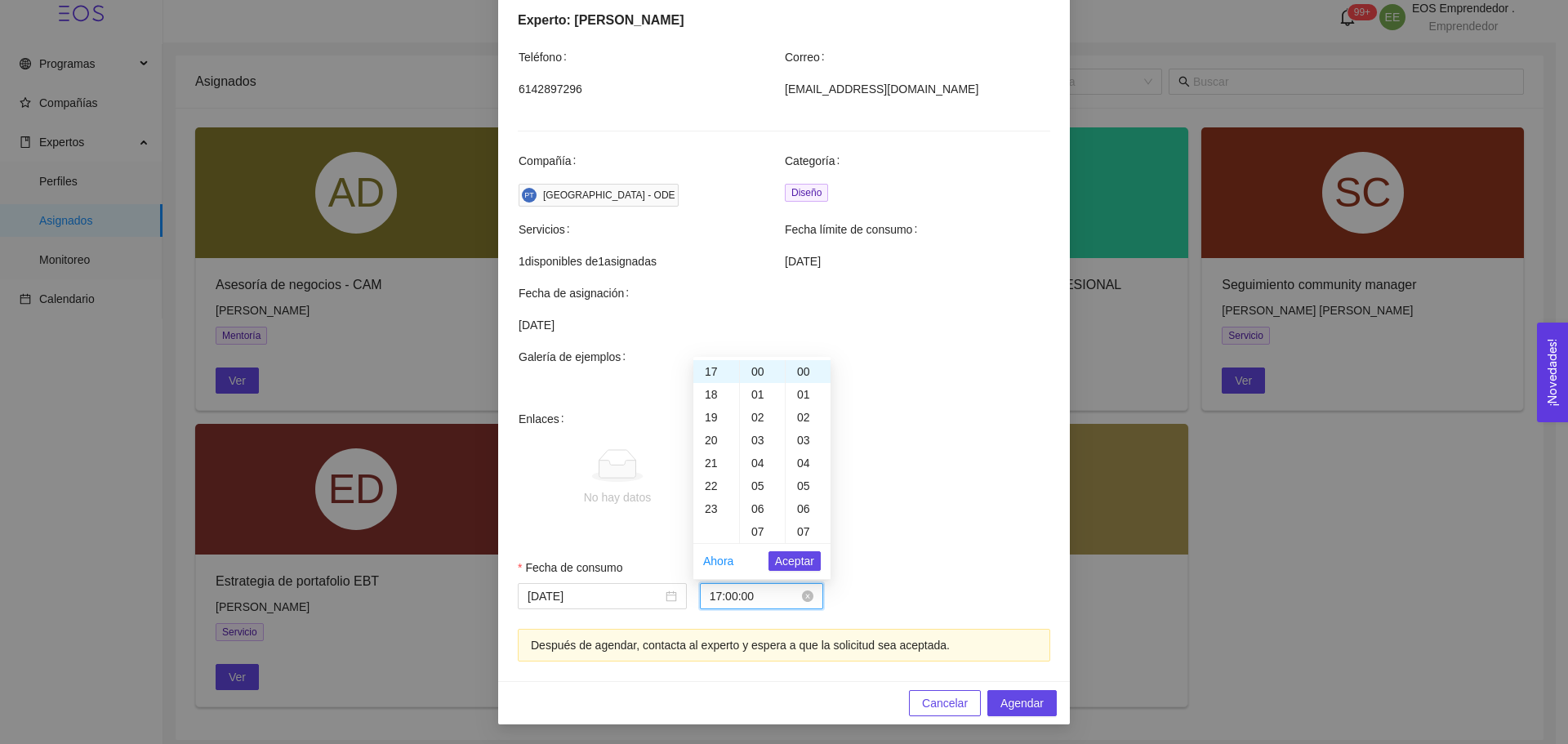
click at [754, 597] on input "17:00:00" at bounding box center [754, 595] width 89 height 18
click at [711, 388] on div "18" at bounding box center [717, 394] width 46 height 23
type input "18:00:00"
click at [791, 559] on span "Aceptar" at bounding box center [794, 560] width 39 height 18
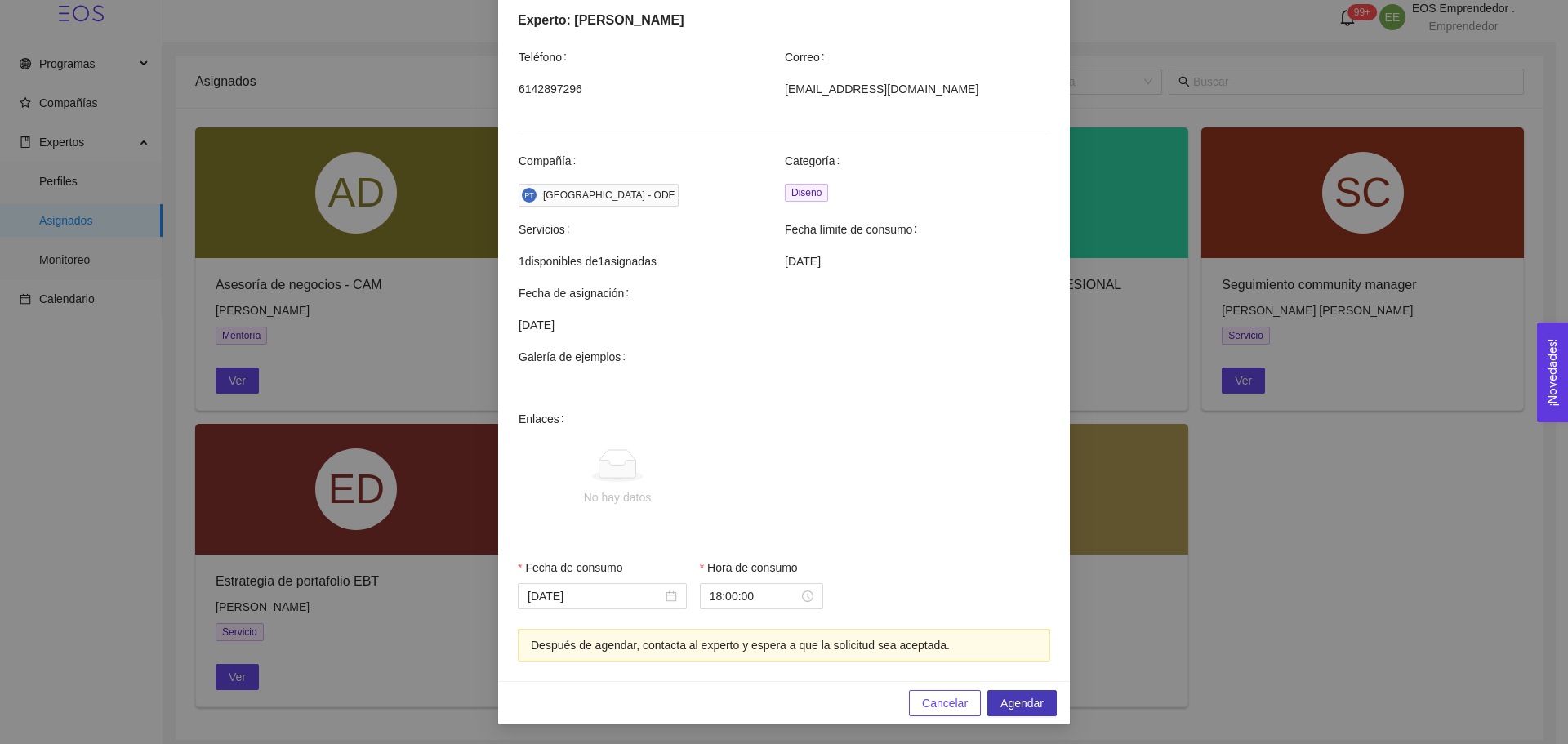
click at [1001, 696] on span "Agendar" at bounding box center [1022, 702] width 43 height 18
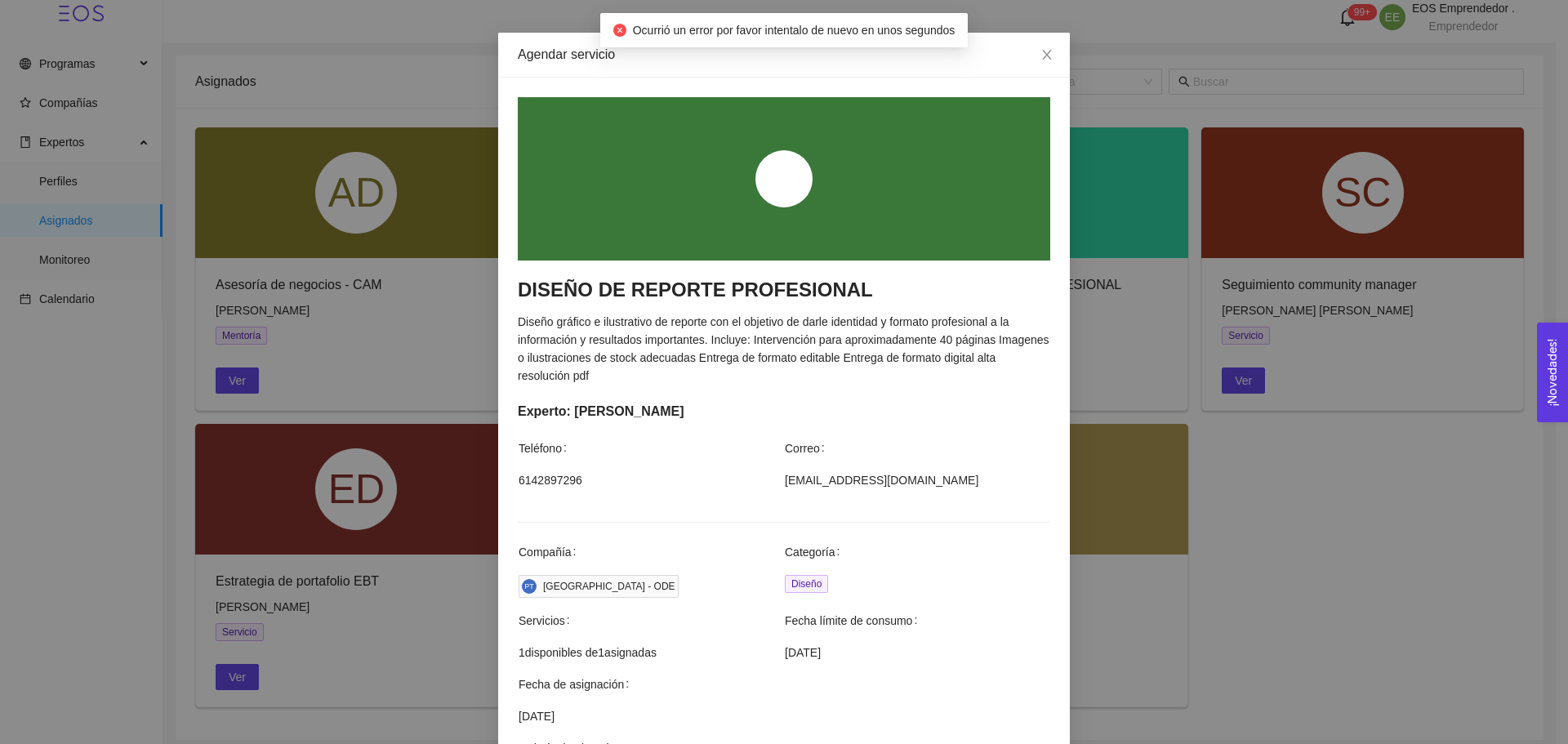
scroll to position [38, 0]
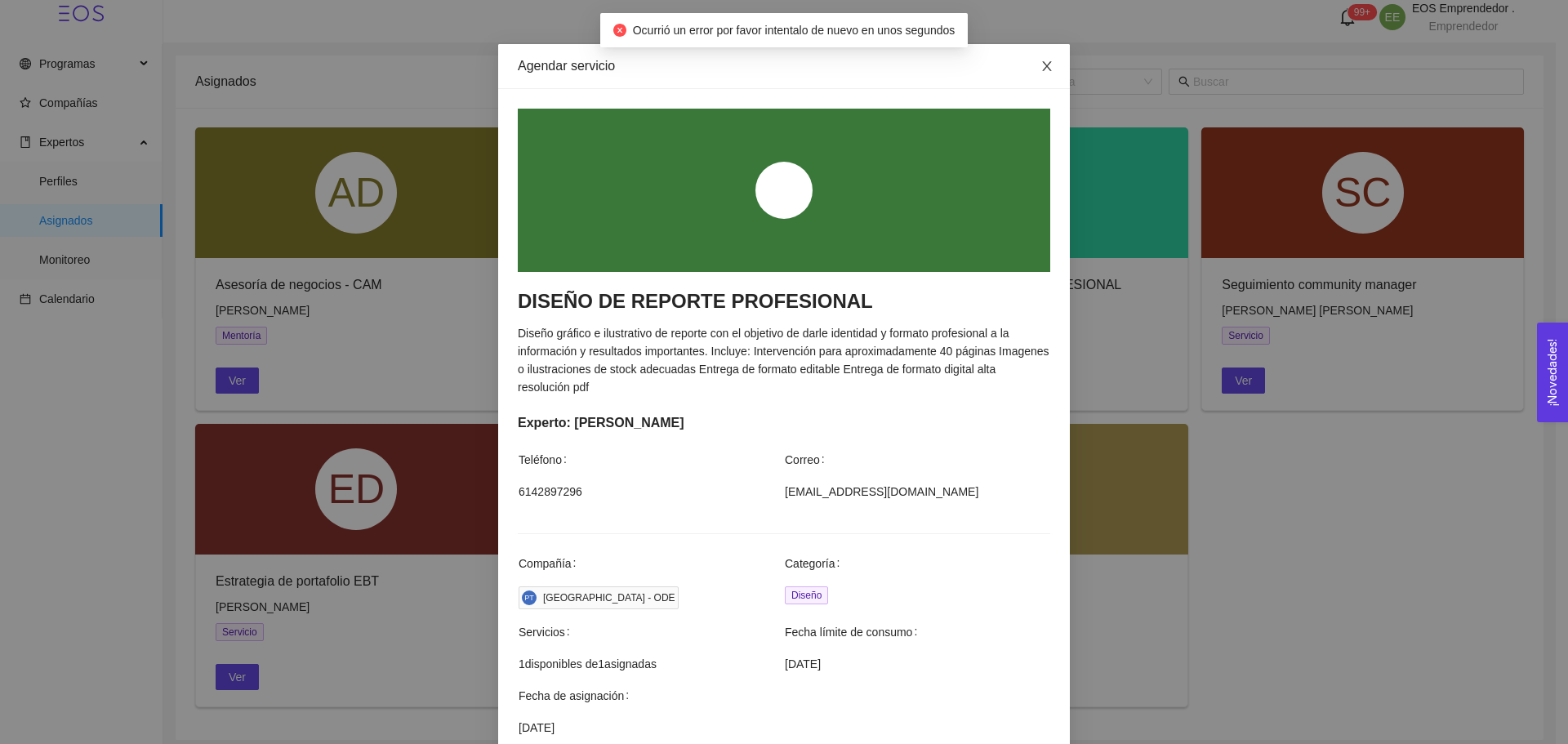
click at [1041, 73] on icon "close" at bounding box center [1047, 66] width 13 height 13
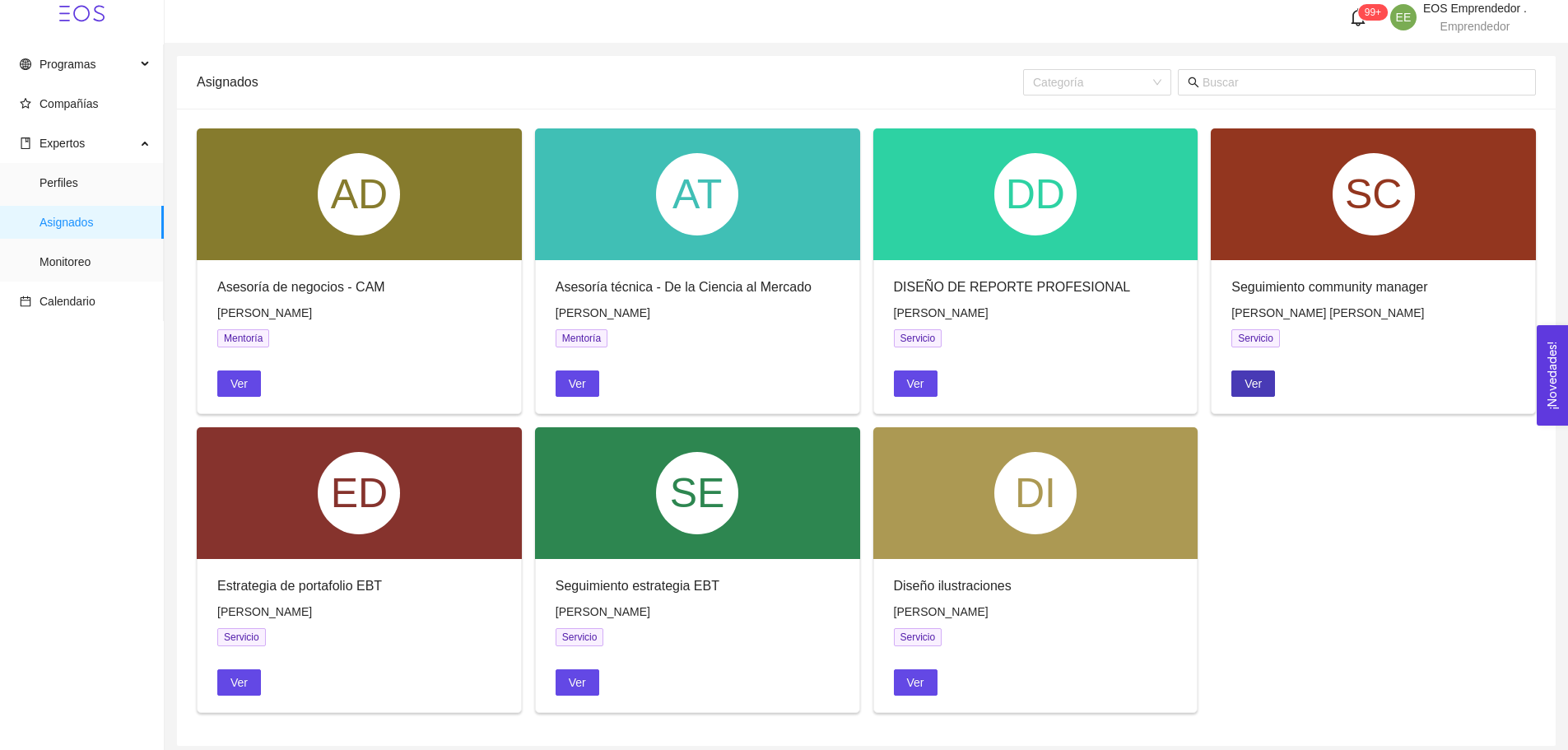
click at [1248, 382] on span "Ver" at bounding box center [1253, 382] width 18 height 18
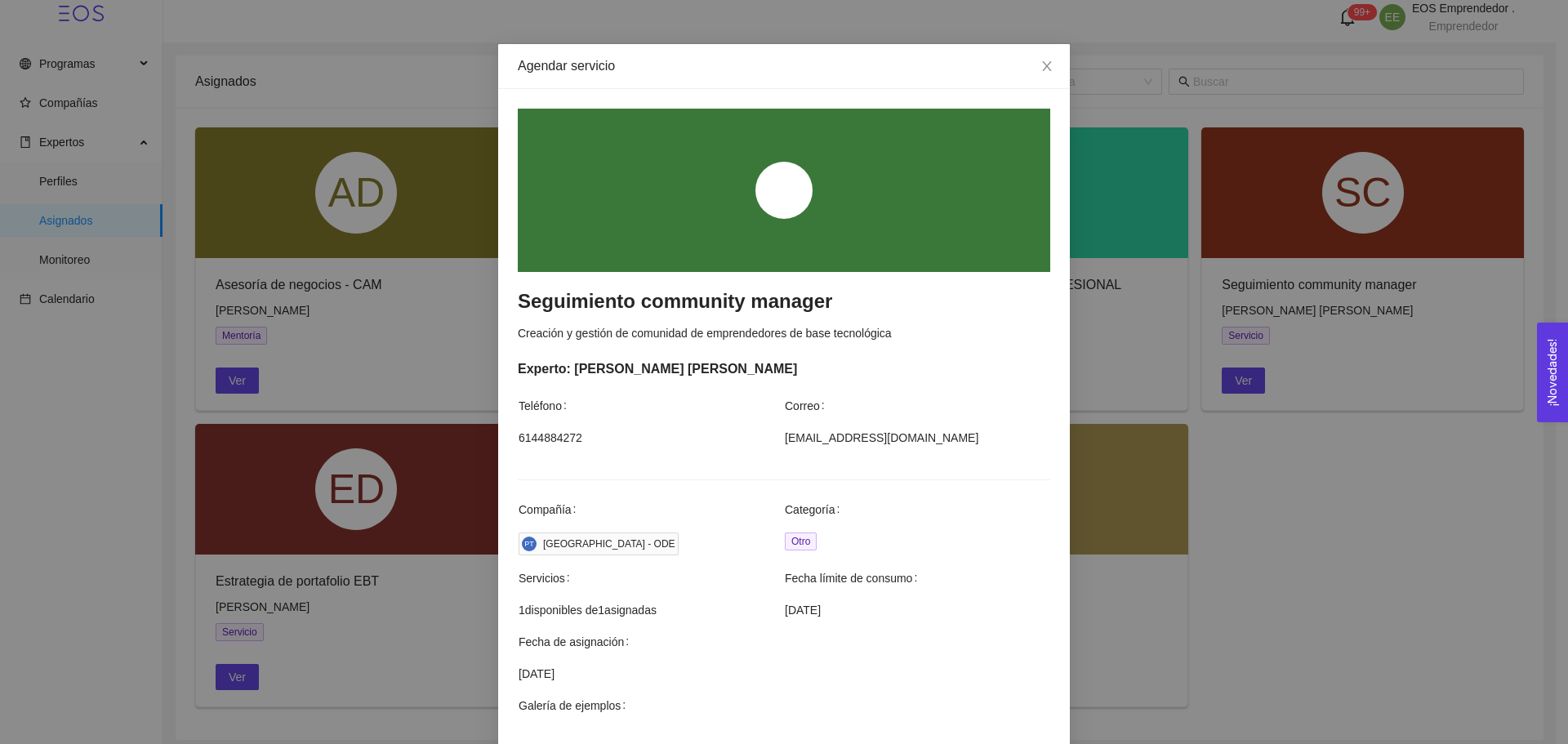
scroll to position [387, 0]
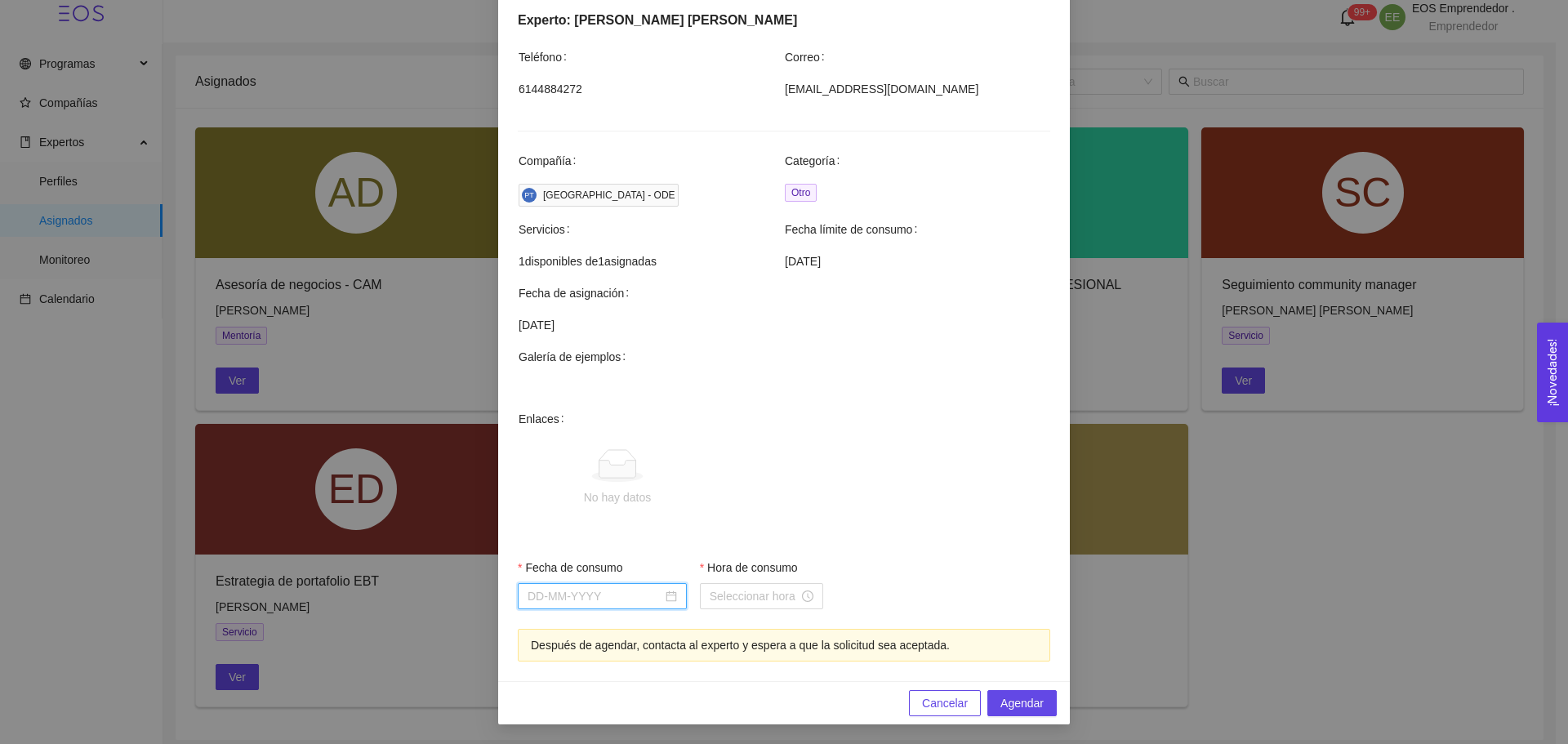
click at [579, 605] on input "Fecha de consumo" at bounding box center [595, 595] width 135 height 18
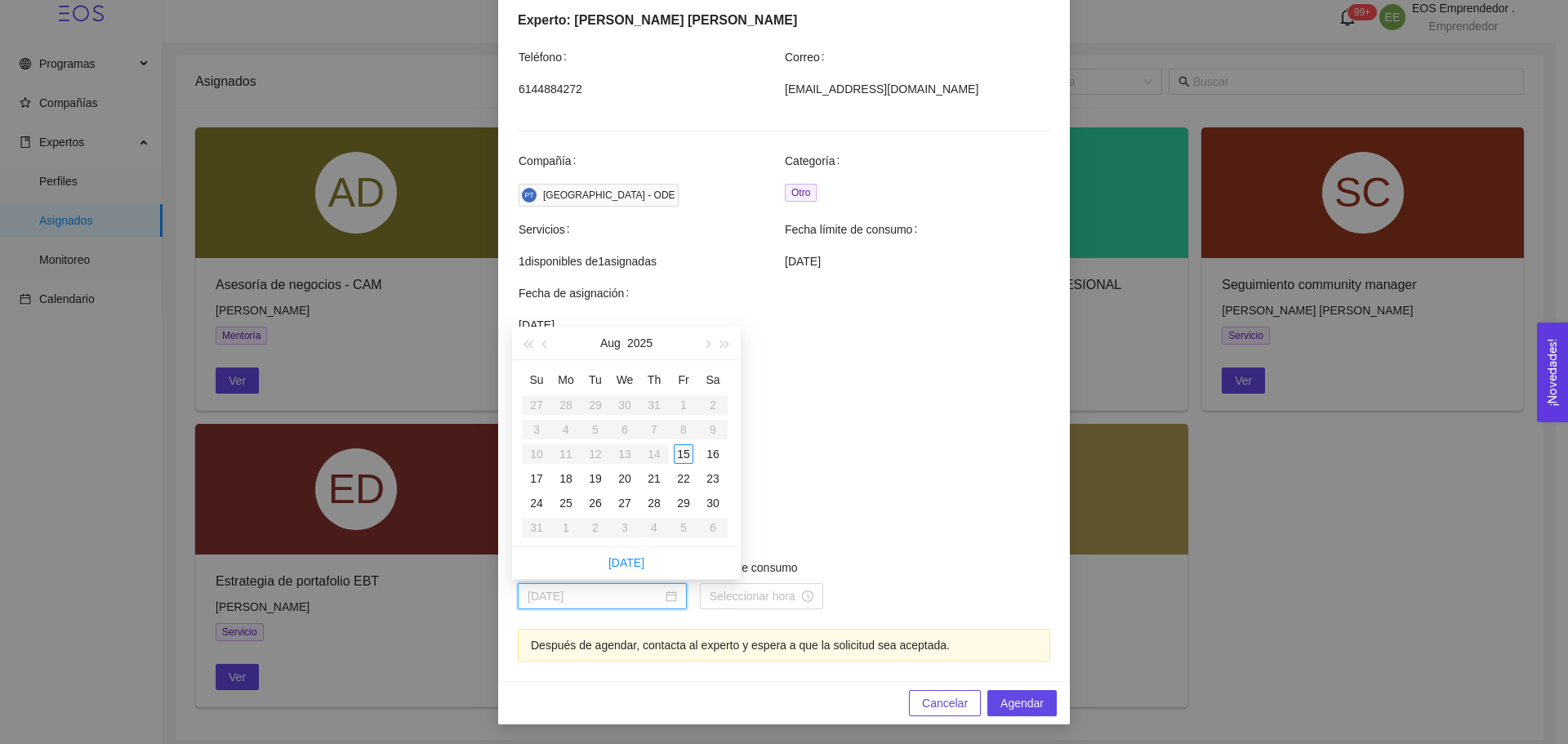
type input "[DATE]"
click at [690, 449] on div "15" at bounding box center [683, 453] width 19 height 19
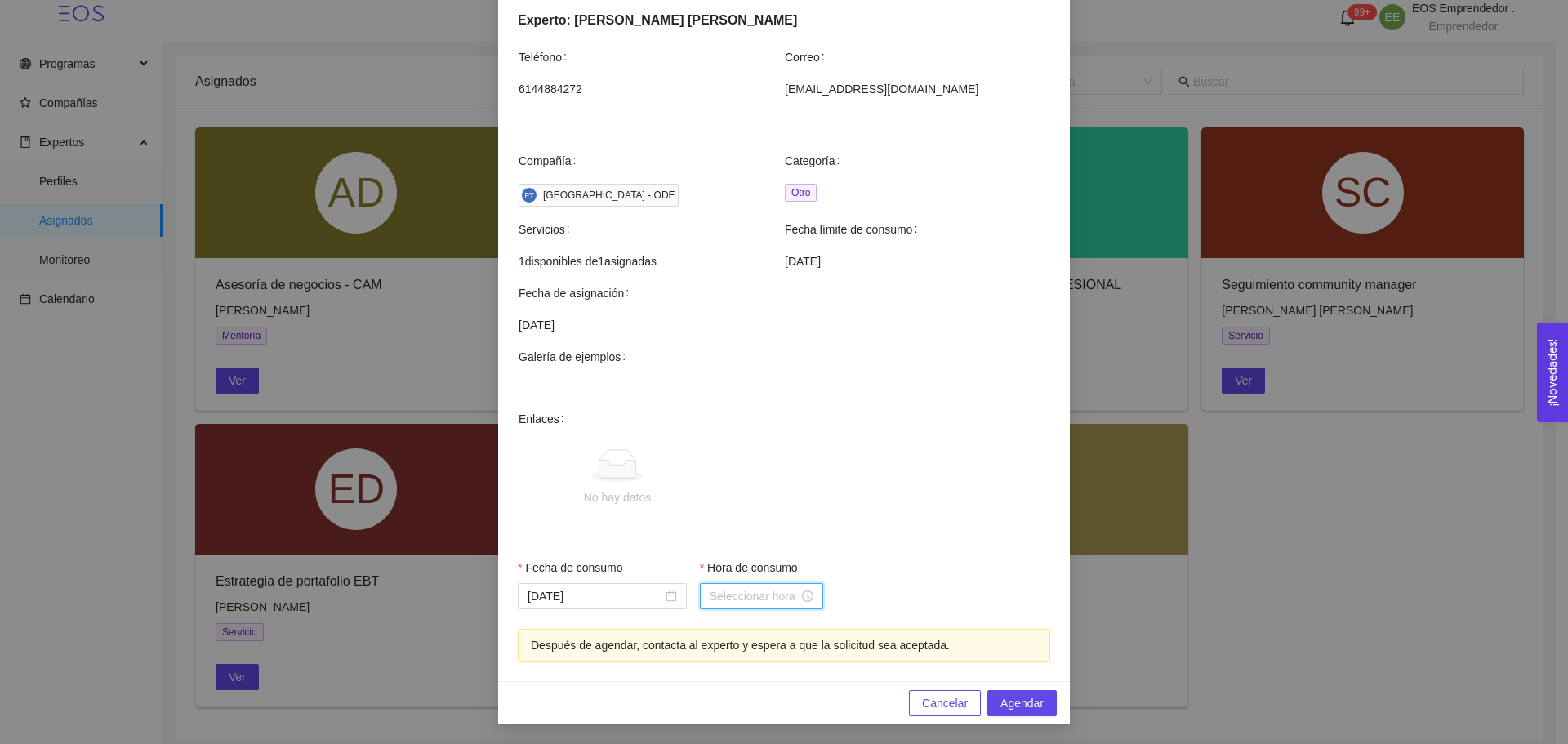
click at [760, 599] on input "Hora de consumo" at bounding box center [754, 595] width 89 height 18
click at [711, 512] on div "18" at bounding box center [717, 508] width 46 height 23
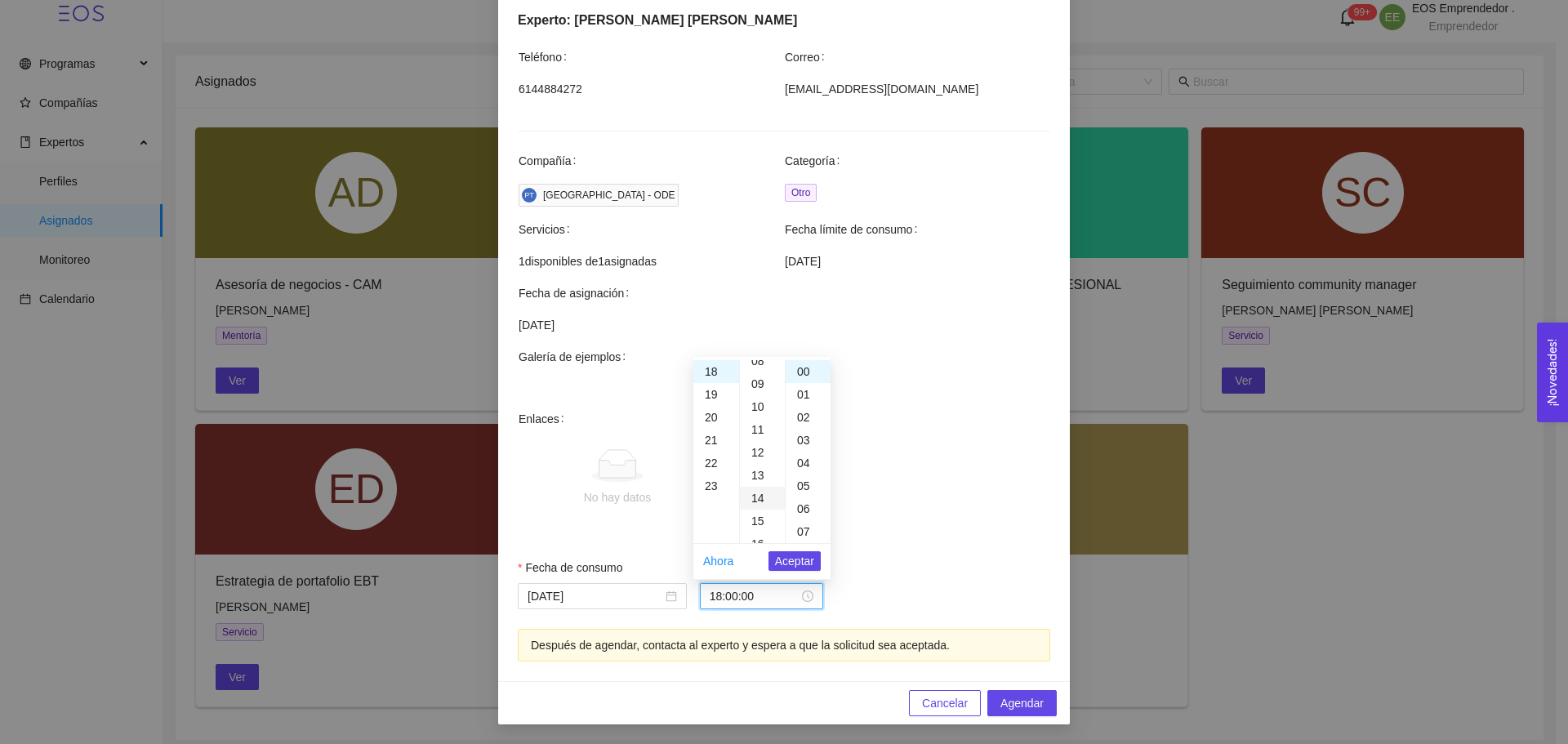
scroll to position [230, 0]
click at [755, 505] on div "18" at bounding box center [762, 504] width 45 height 23
click at [758, 442] on div "20" at bounding box center [762, 438] width 45 height 23
type input "18:20:00"
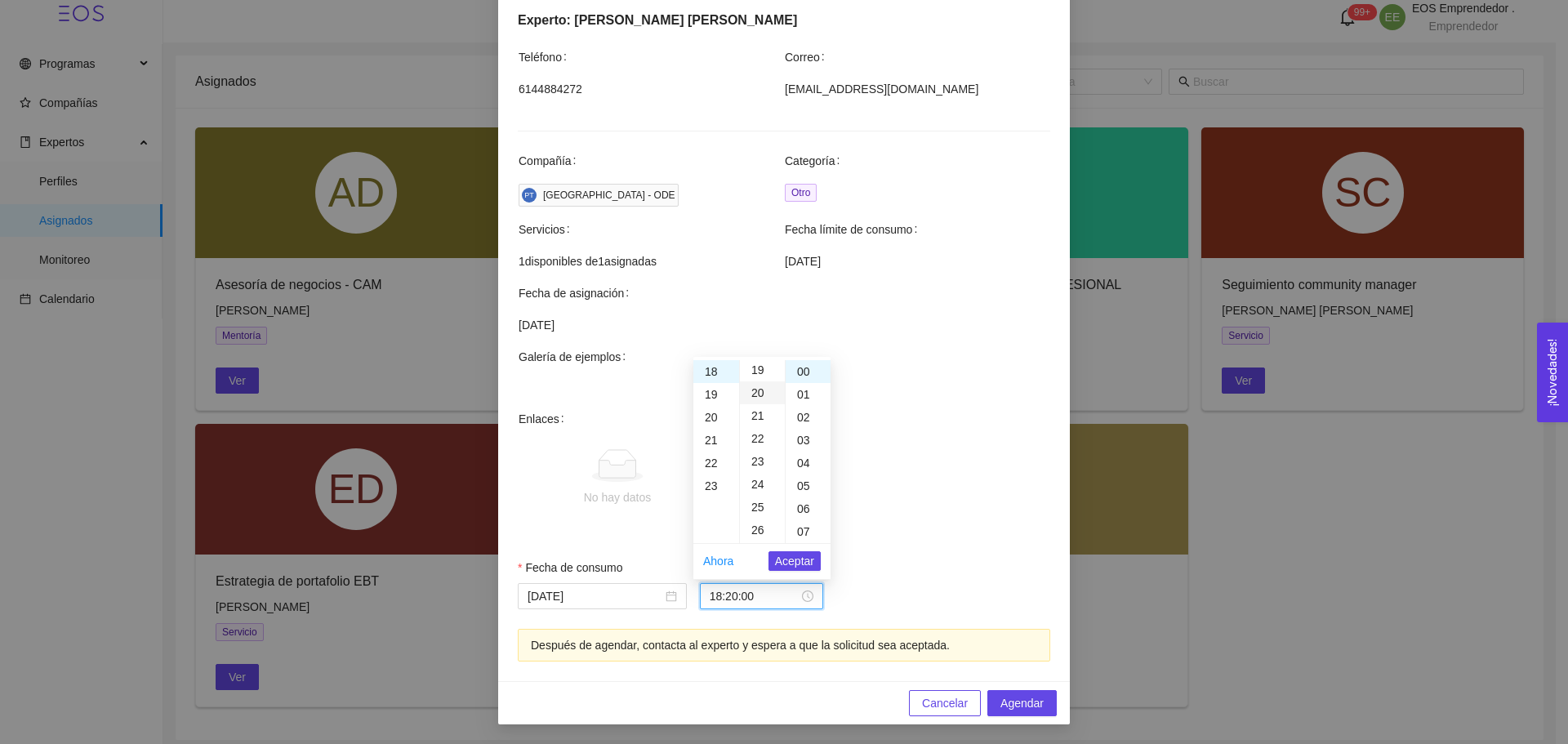
scroll to position [457, 0]
click at [798, 559] on span "Aceptar" at bounding box center [794, 560] width 39 height 18
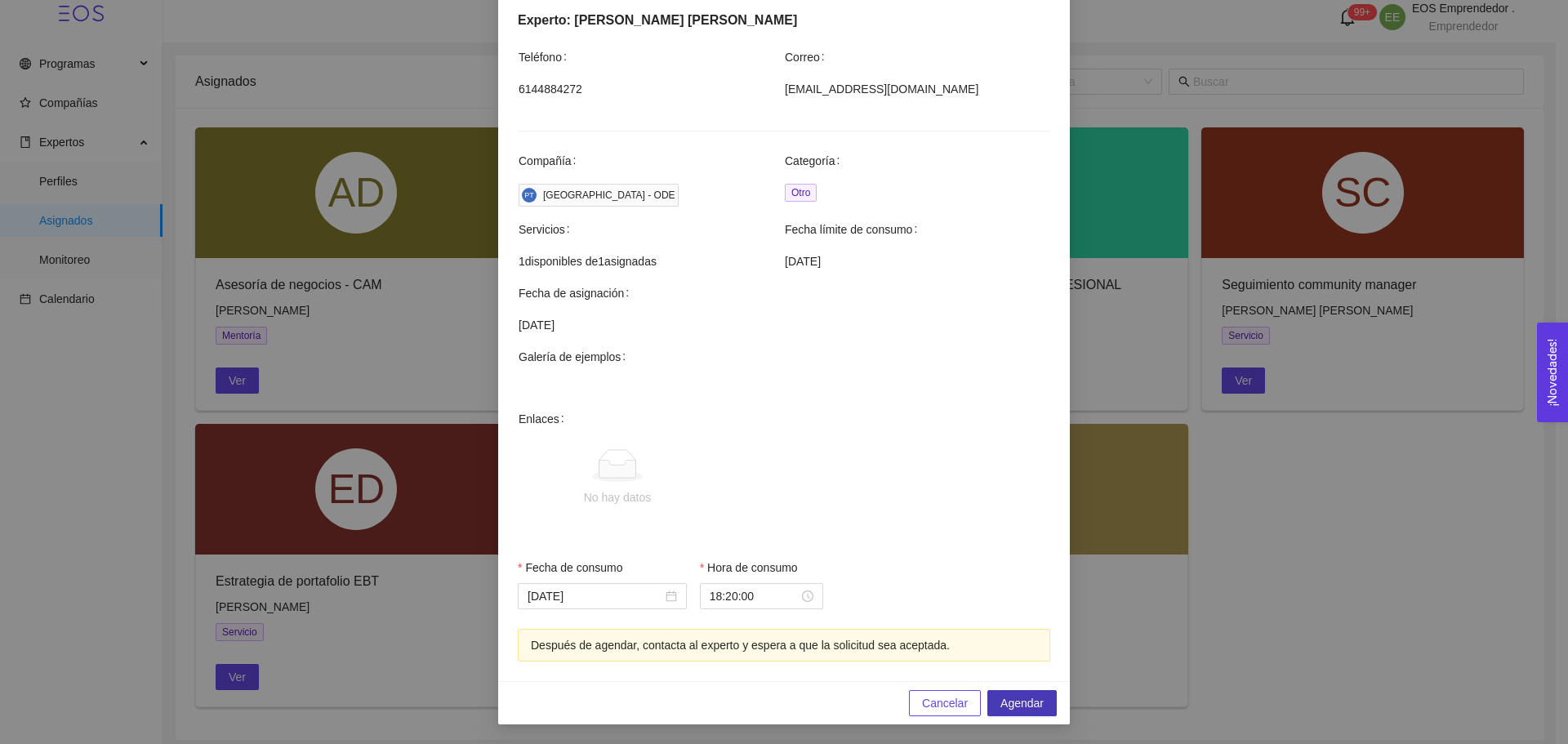
click at [1002, 702] on span "Agendar" at bounding box center [1022, 702] width 43 height 18
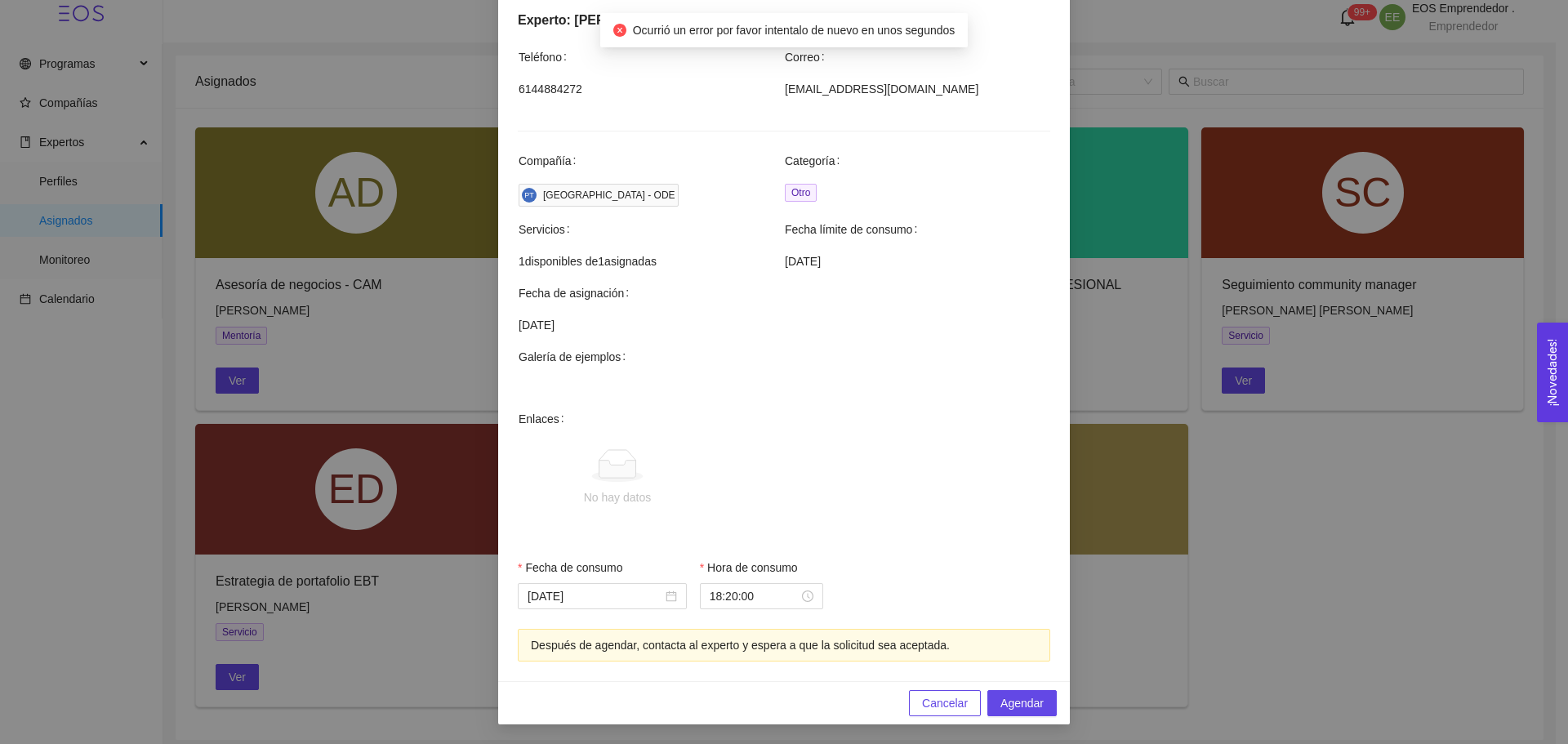
click at [1170, 287] on div "Agendar servicio Seguimiento community manager Creación y gestión de comunidad …" at bounding box center [784, 372] width 1568 height 744
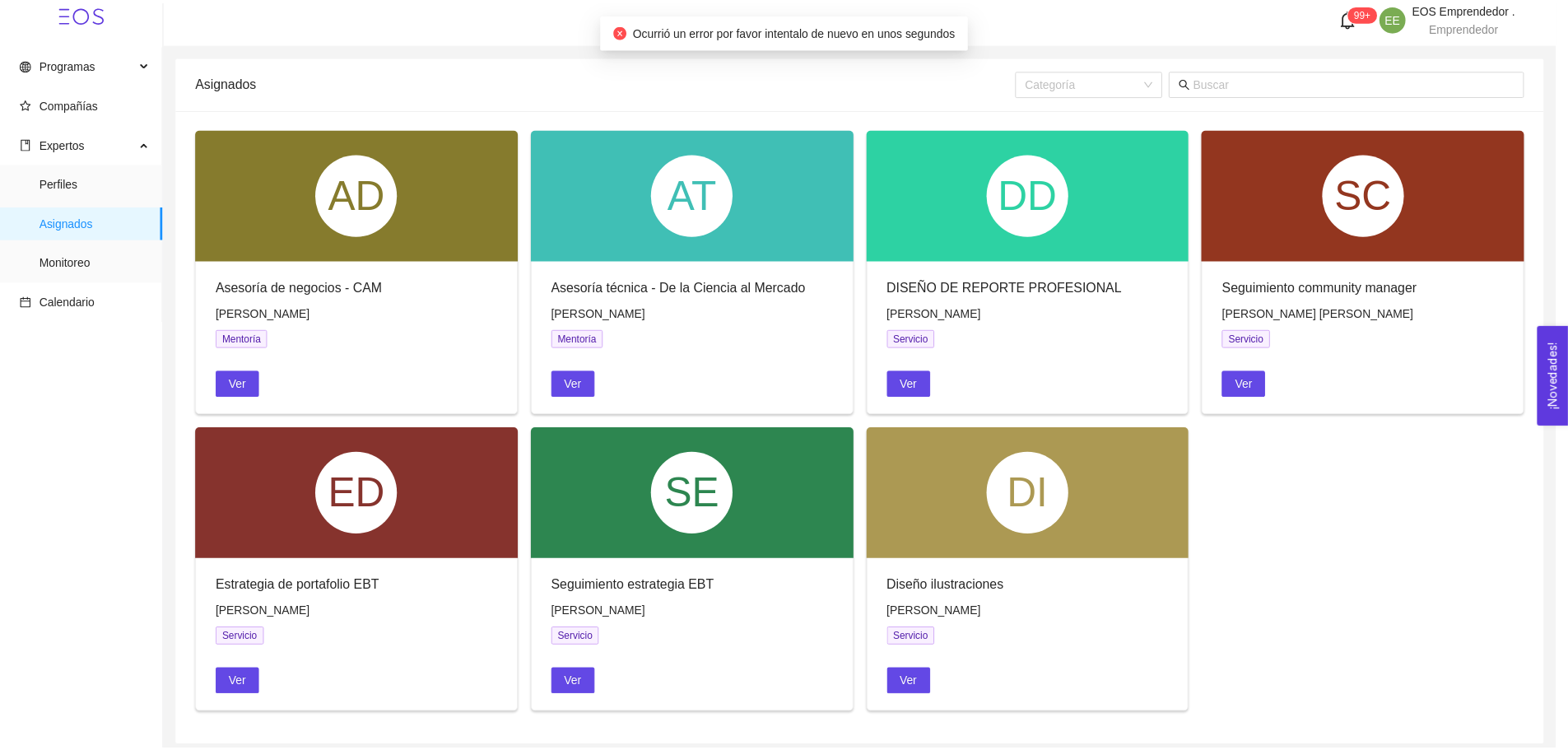
scroll to position [308, 0]
